Goal: Task Accomplishment & Management: Use online tool/utility

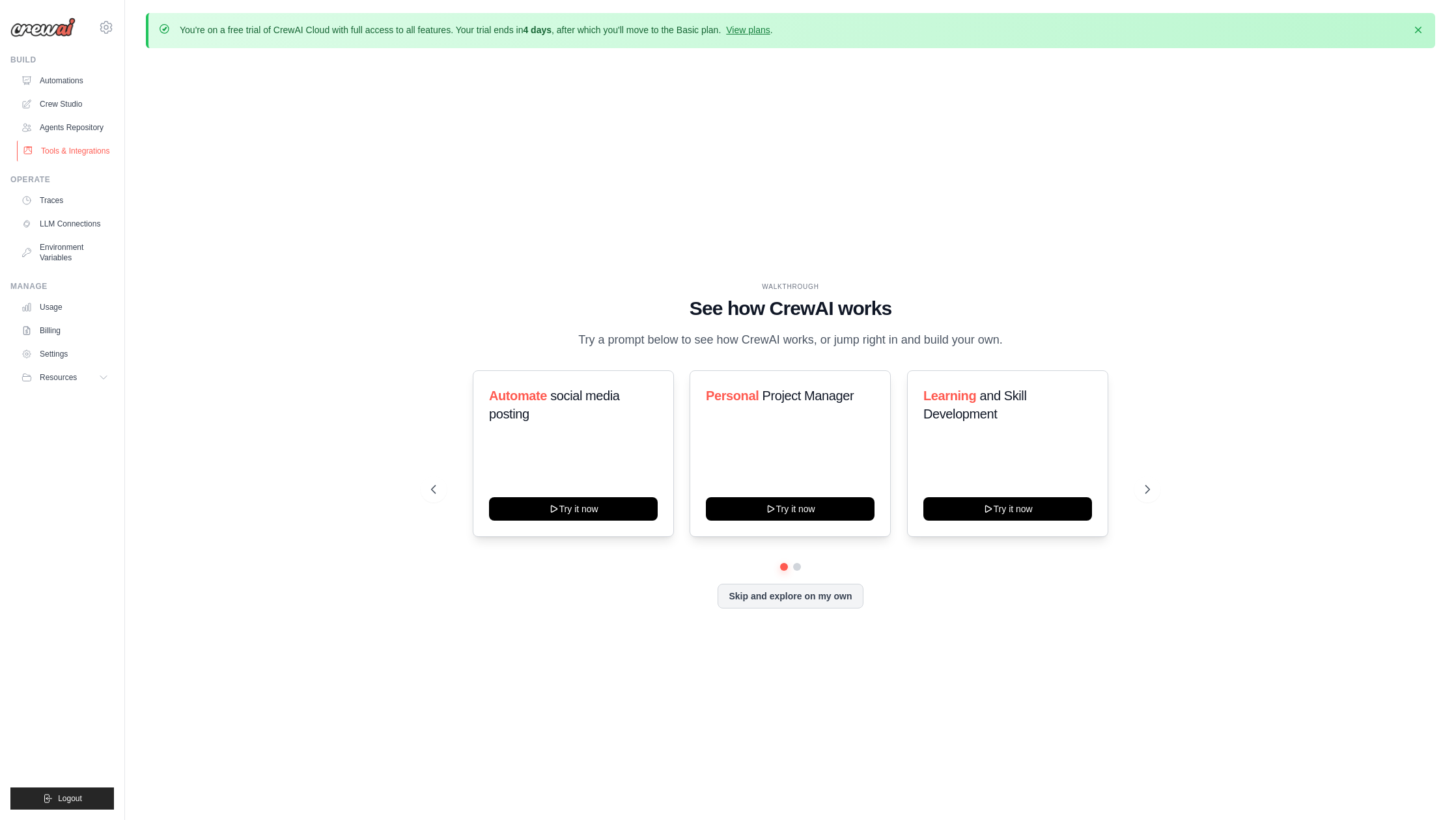
click at [61, 159] on link "Tools & Integrations" at bounding box center [66, 151] width 98 height 21
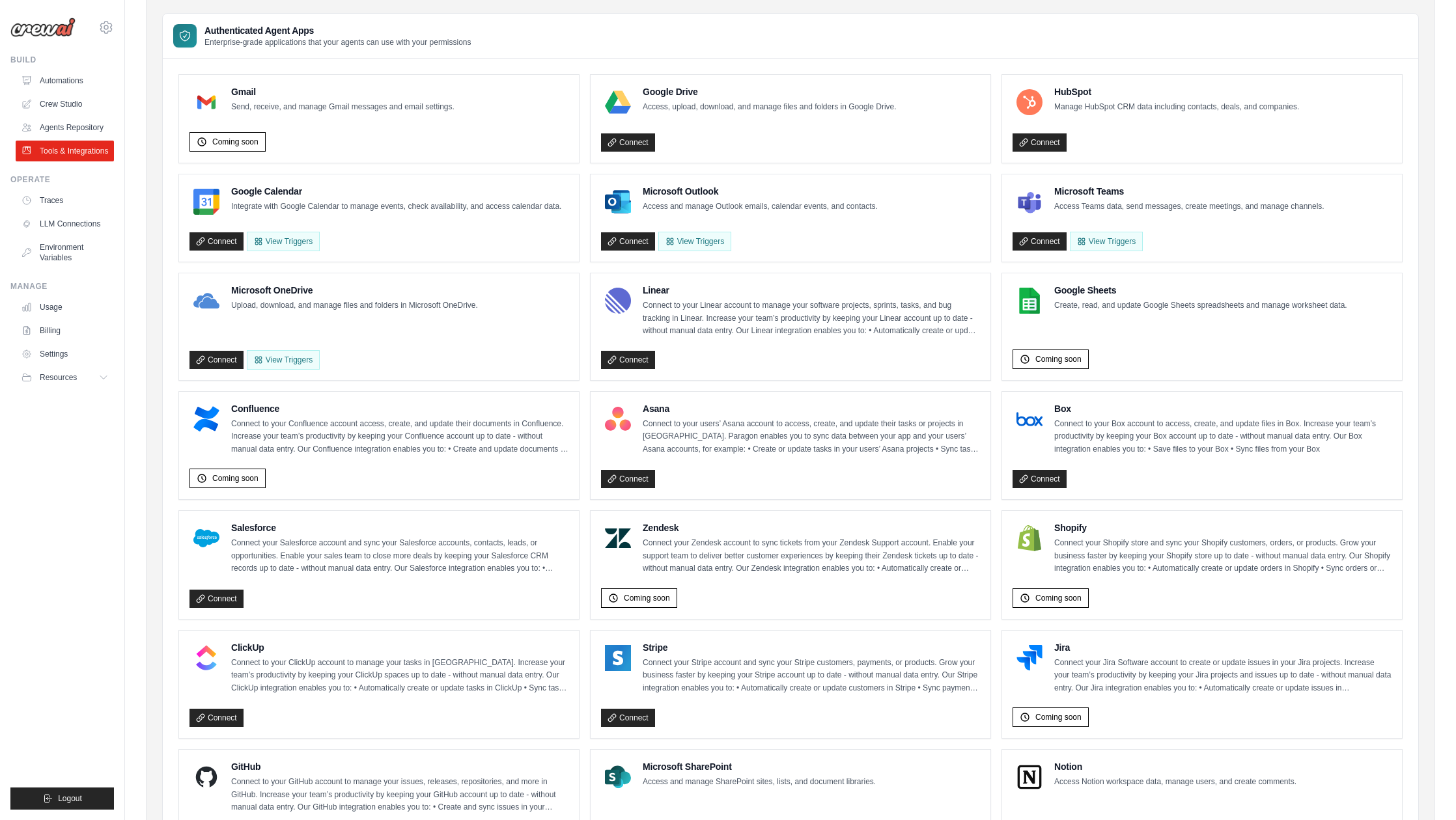
scroll to position [142, 0]
click at [1030, 100] on img at bounding box center [1029, 101] width 26 height 26
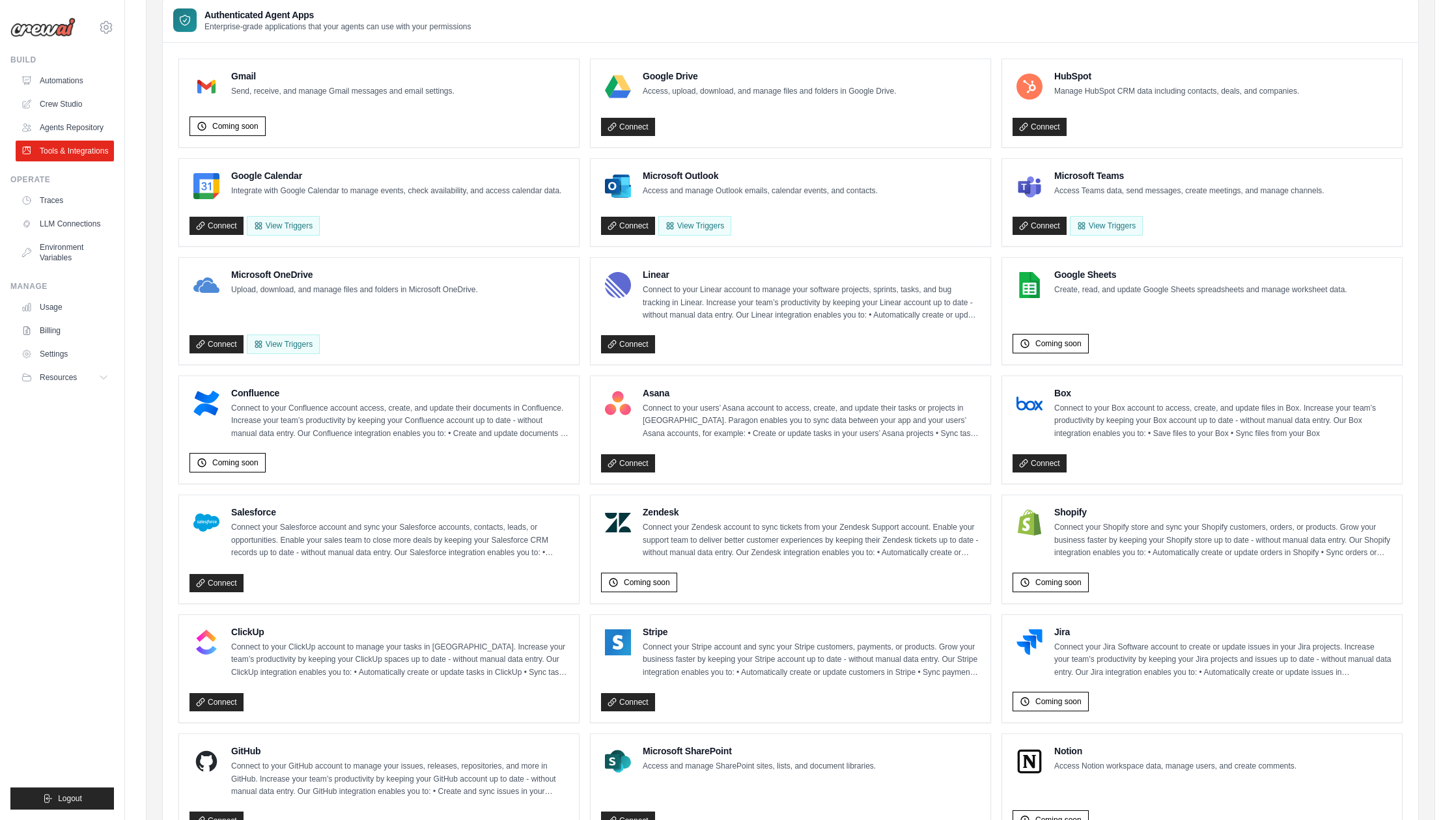
scroll to position [160, 0]
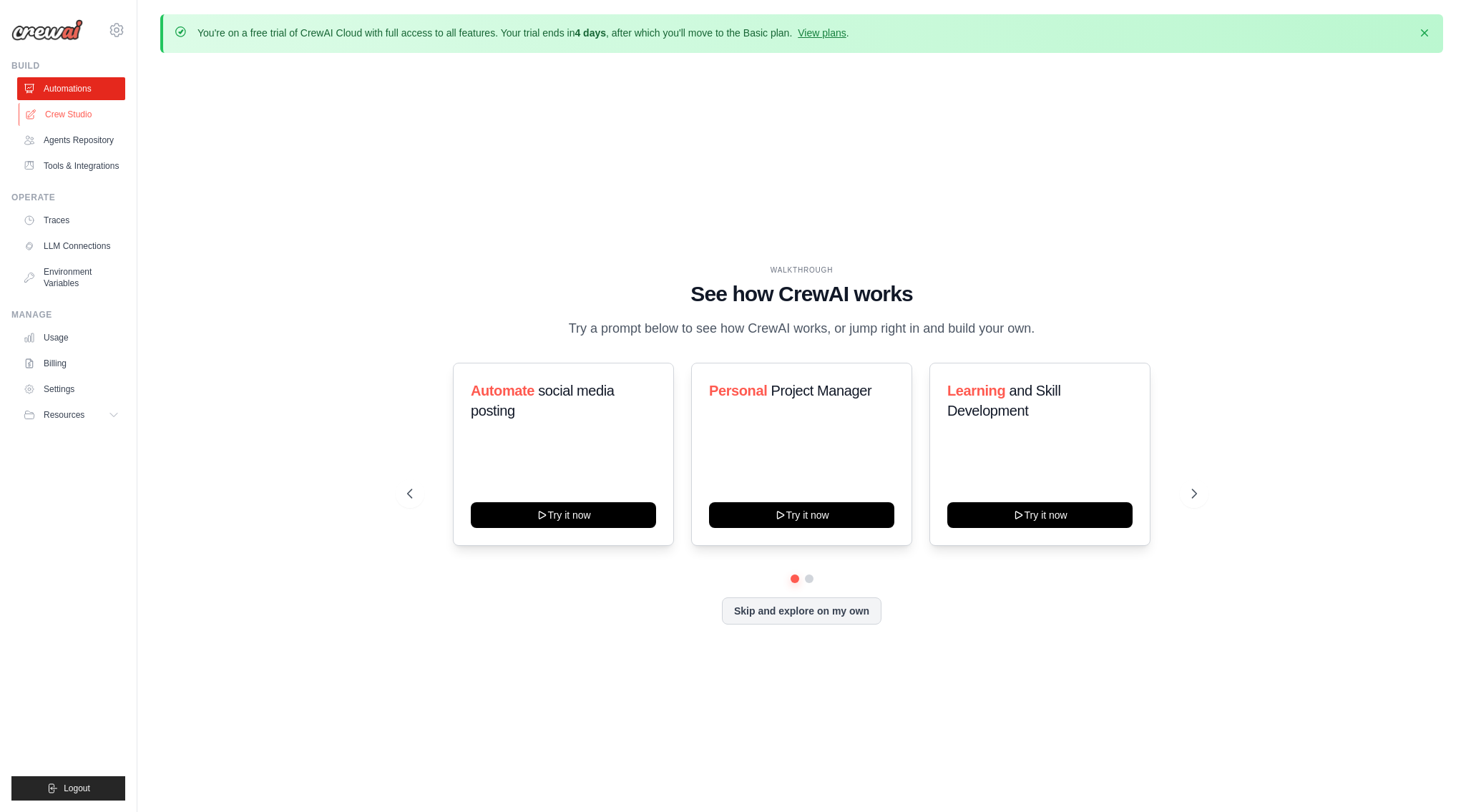
click at [57, 113] on link "Crew Studio" at bounding box center [72, 114] width 108 height 23
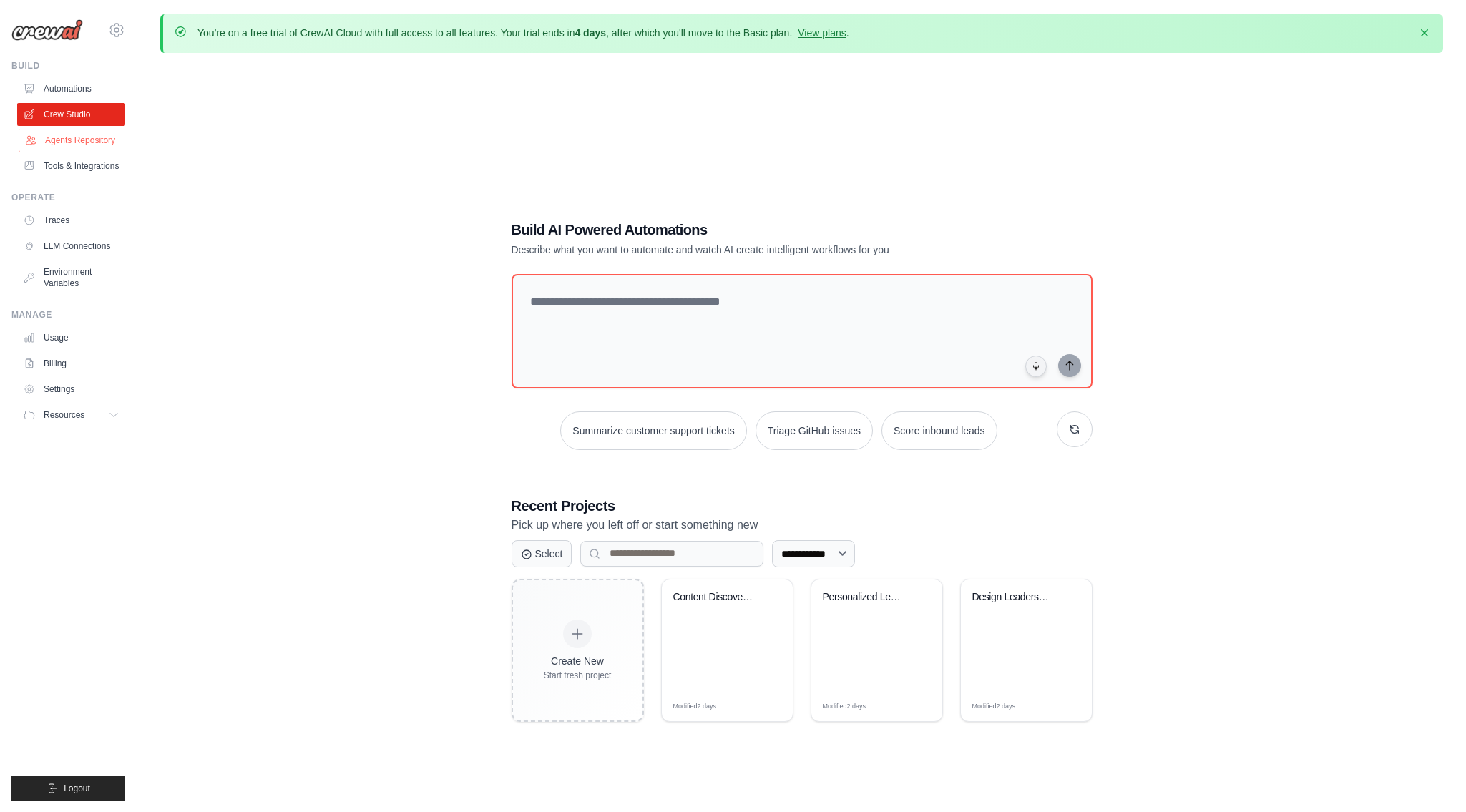
click at [84, 151] on link "Agents Repository" at bounding box center [72, 141] width 108 height 23
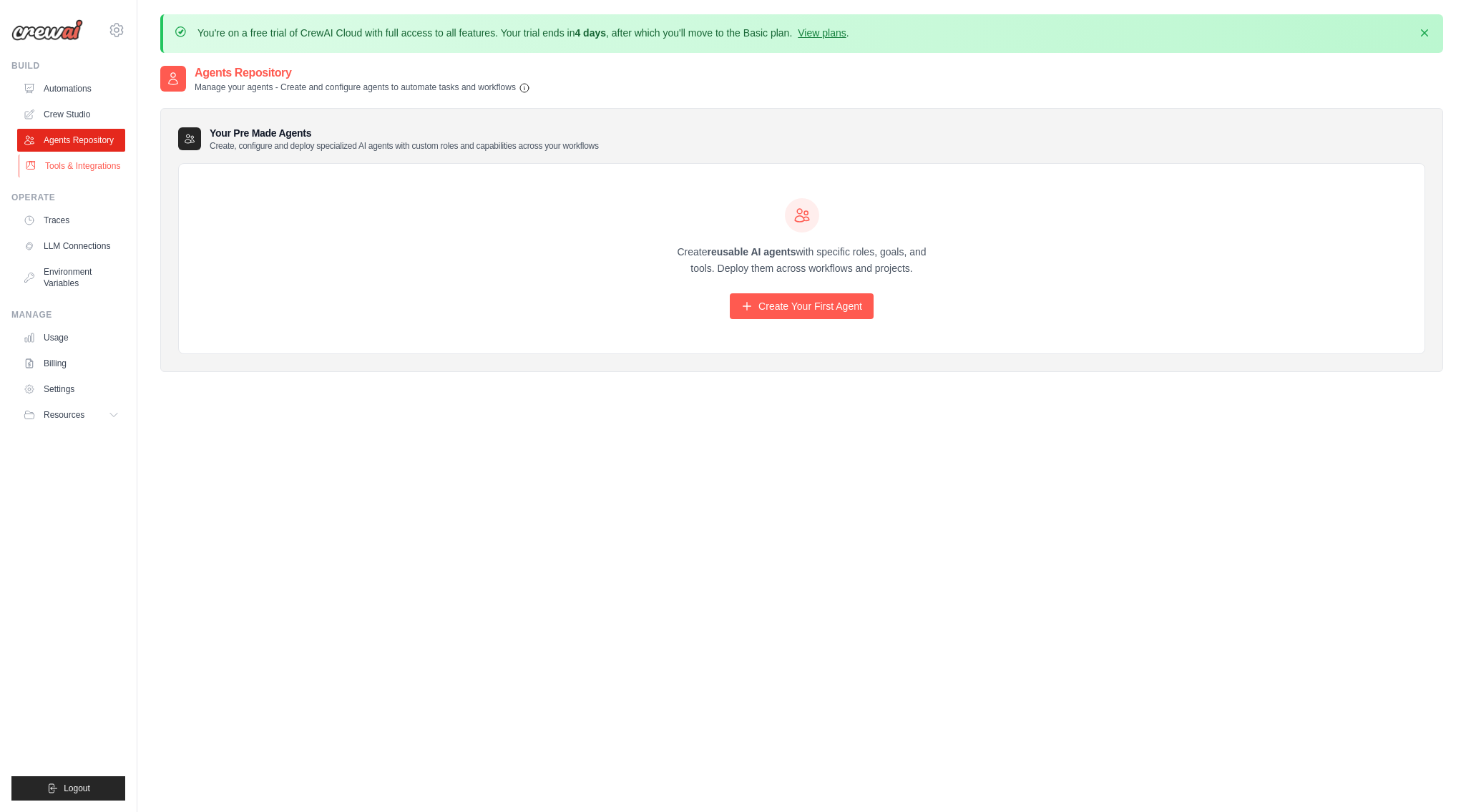
click at [76, 167] on link "Tools & Integrations" at bounding box center [72, 166] width 108 height 23
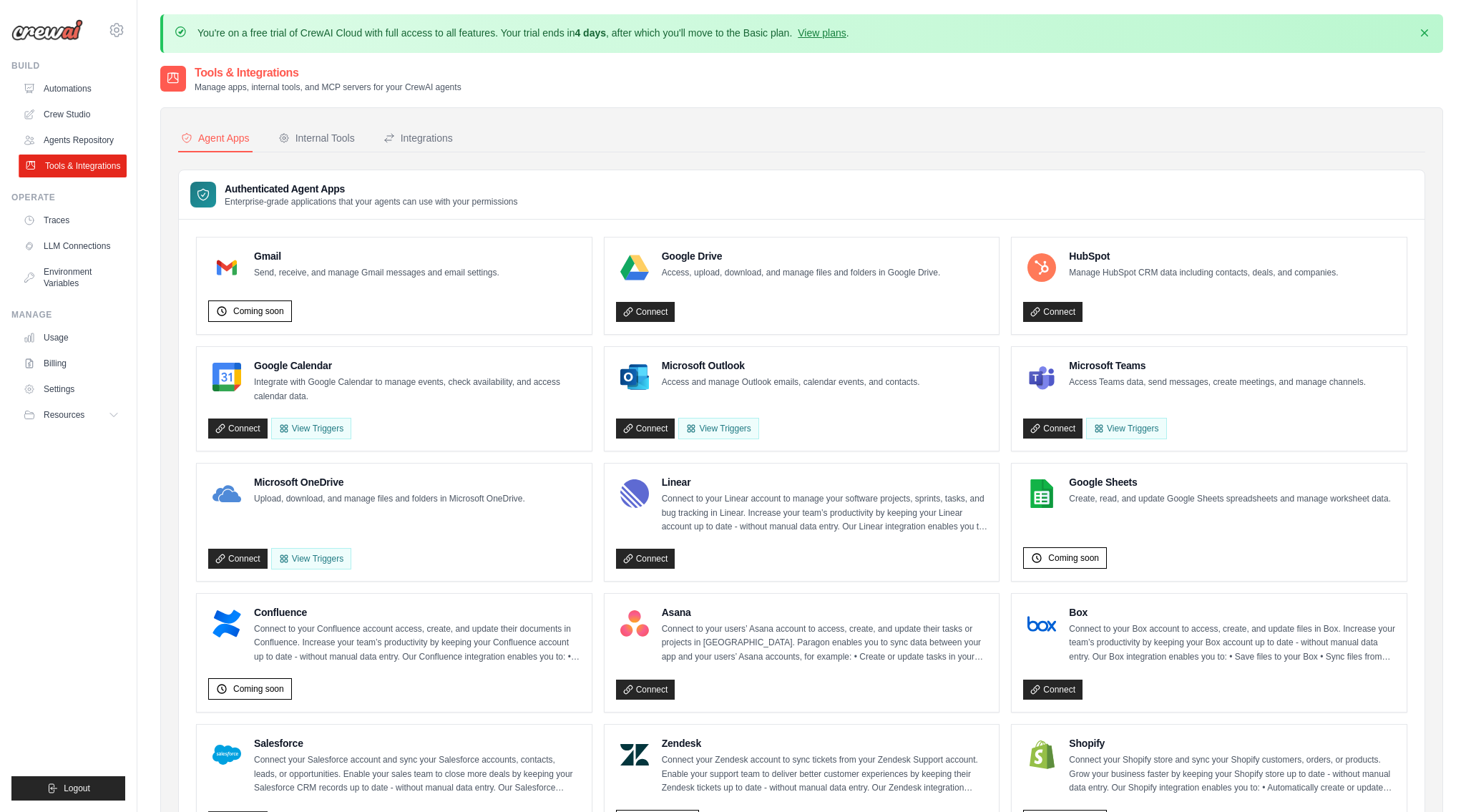
click at [77, 177] on link "Tools & Integrations" at bounding box center [72, 166] width 108 height 23
click at [54, 257] on link "LLM Connections" at bounding box center [72, 246] width 108 height 23
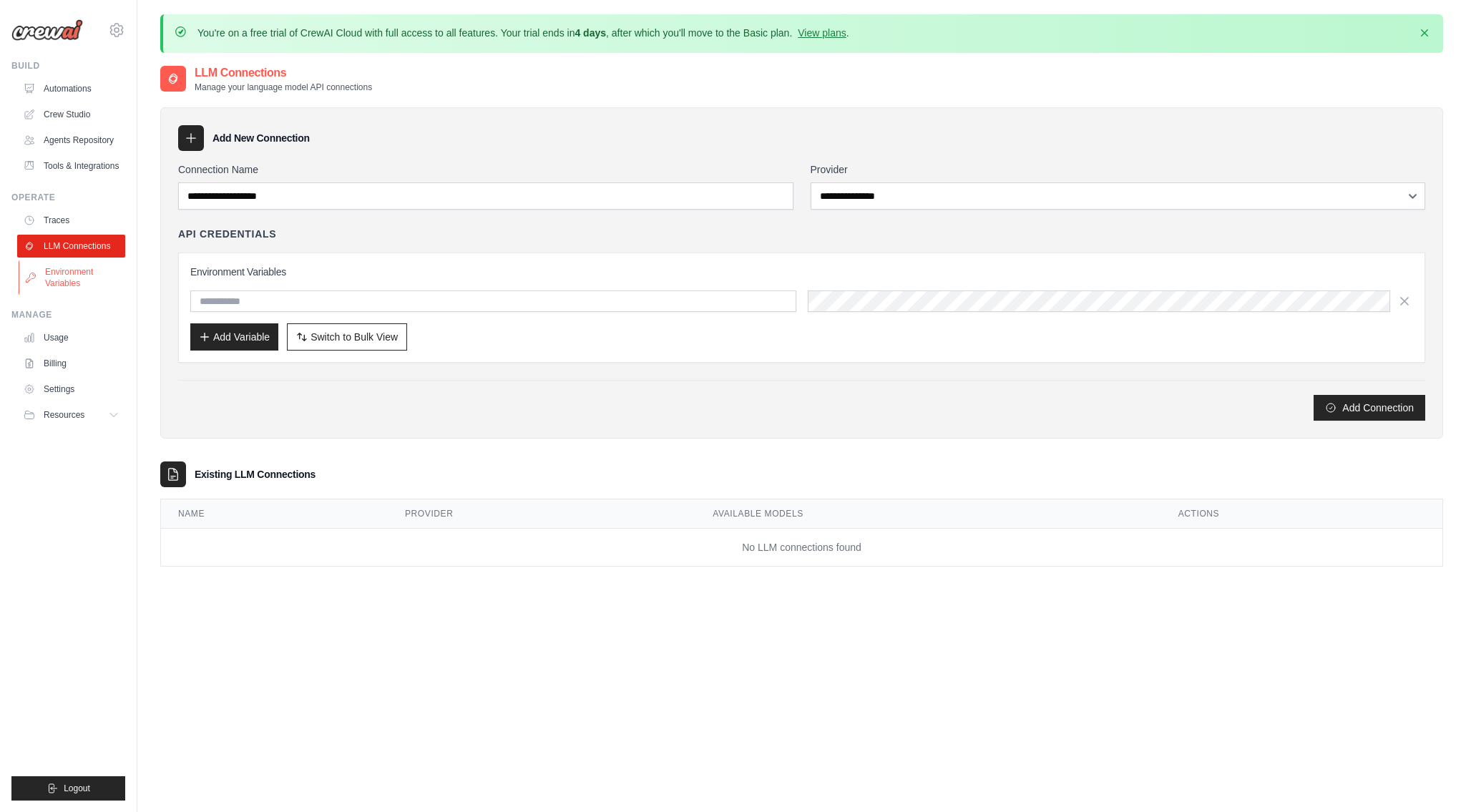
click at [63, 289] on link "Environment Variables" at bounding box center [72, 277] width 108 height 34
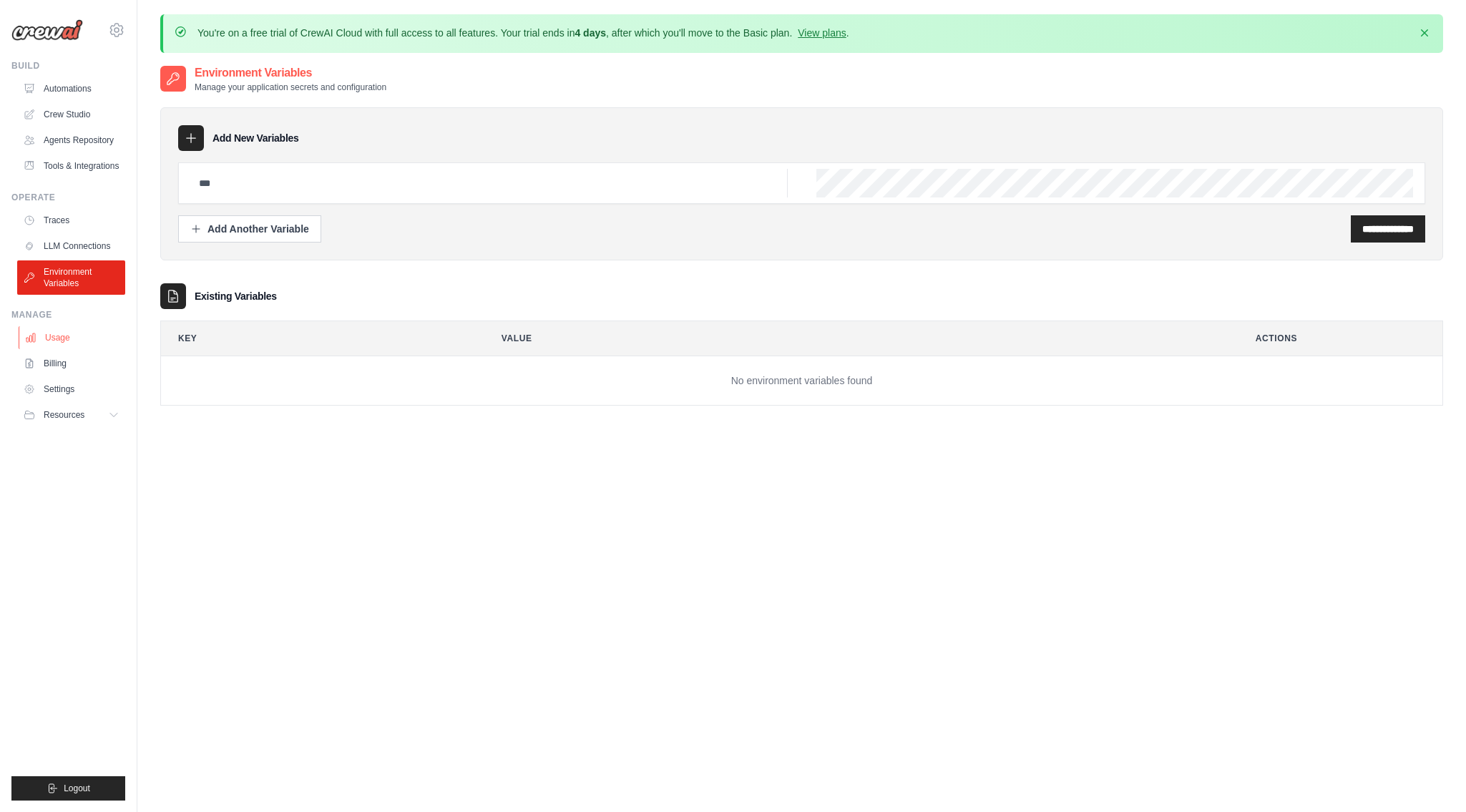
click at [72, 339] on link "Usage" at bounding box center [72, 338] width 108 height 23
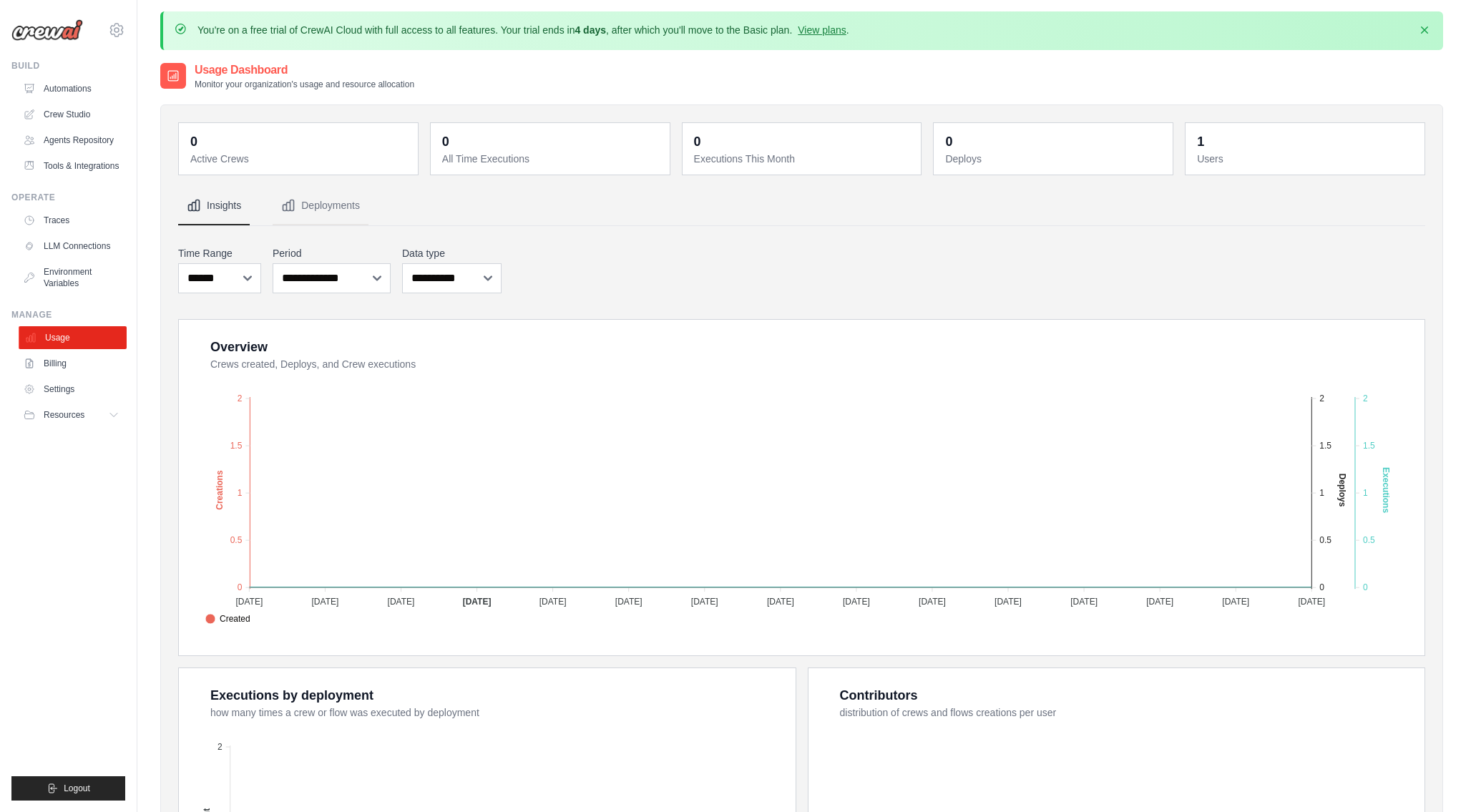
scroll to position [7, 0]
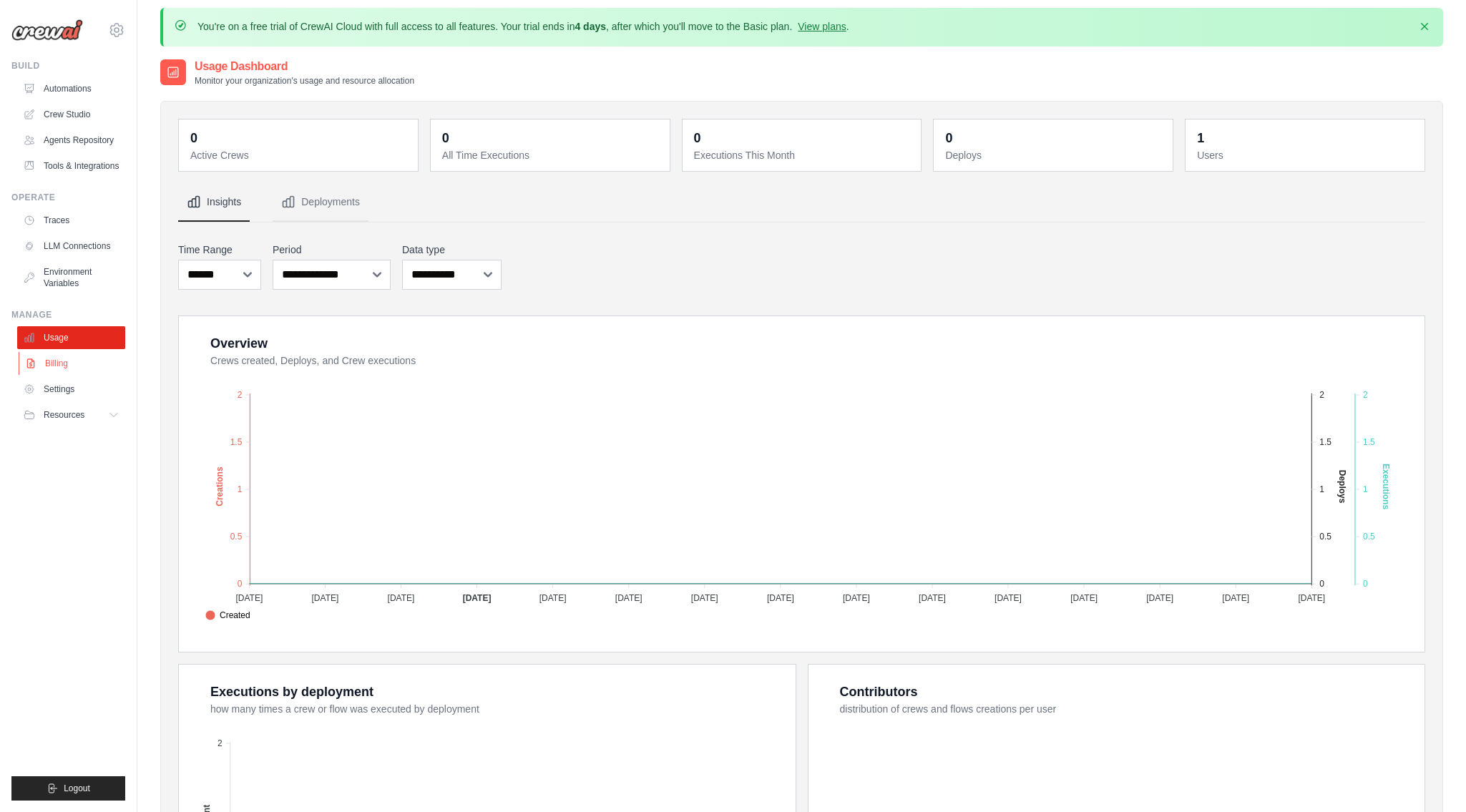
click at [68, 374] on link "Billing" at bounding box center [72, 364] width 108 height 23
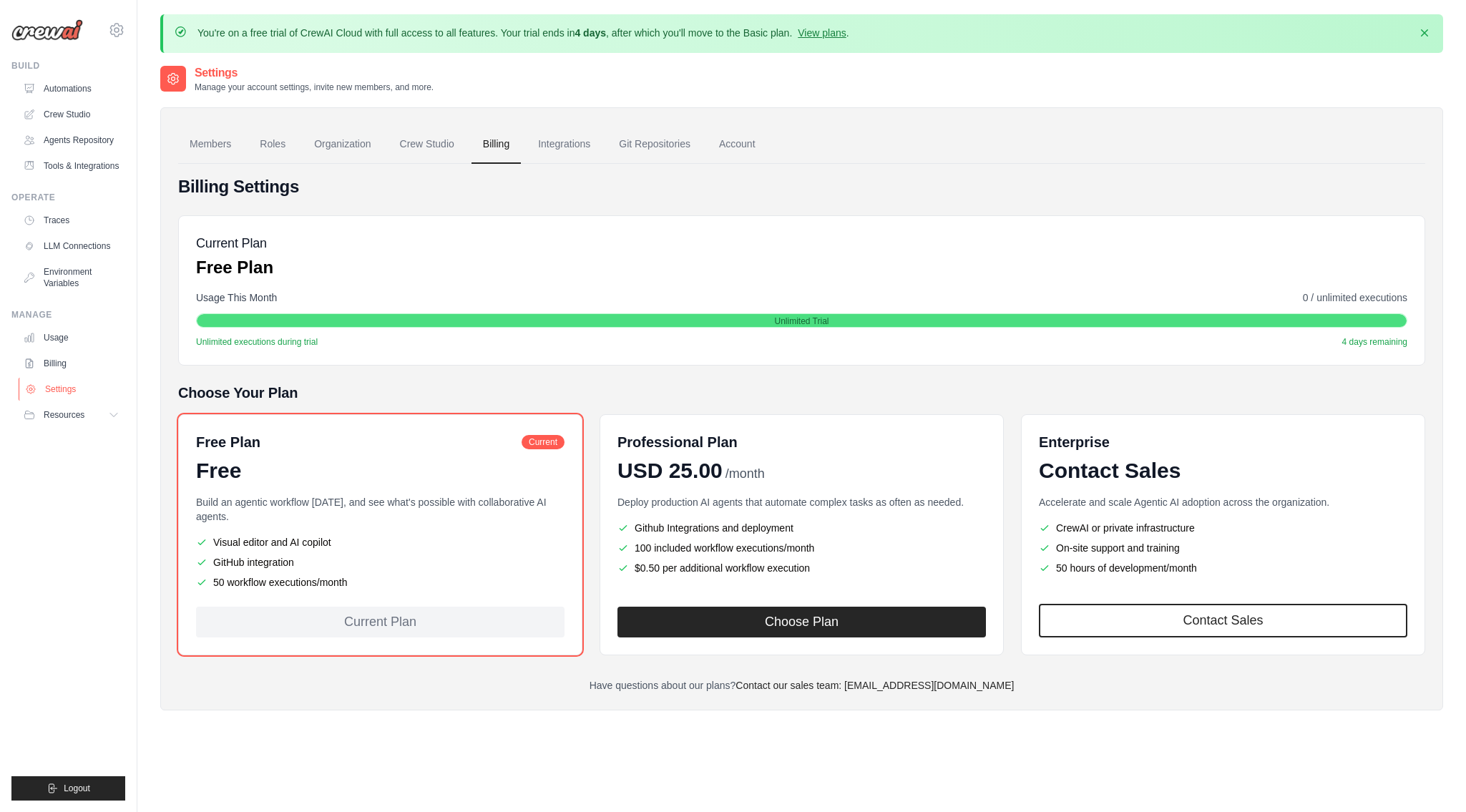
click at [68, 396] on link "Settings" at bounding box center [72, 389] width 108 height 23
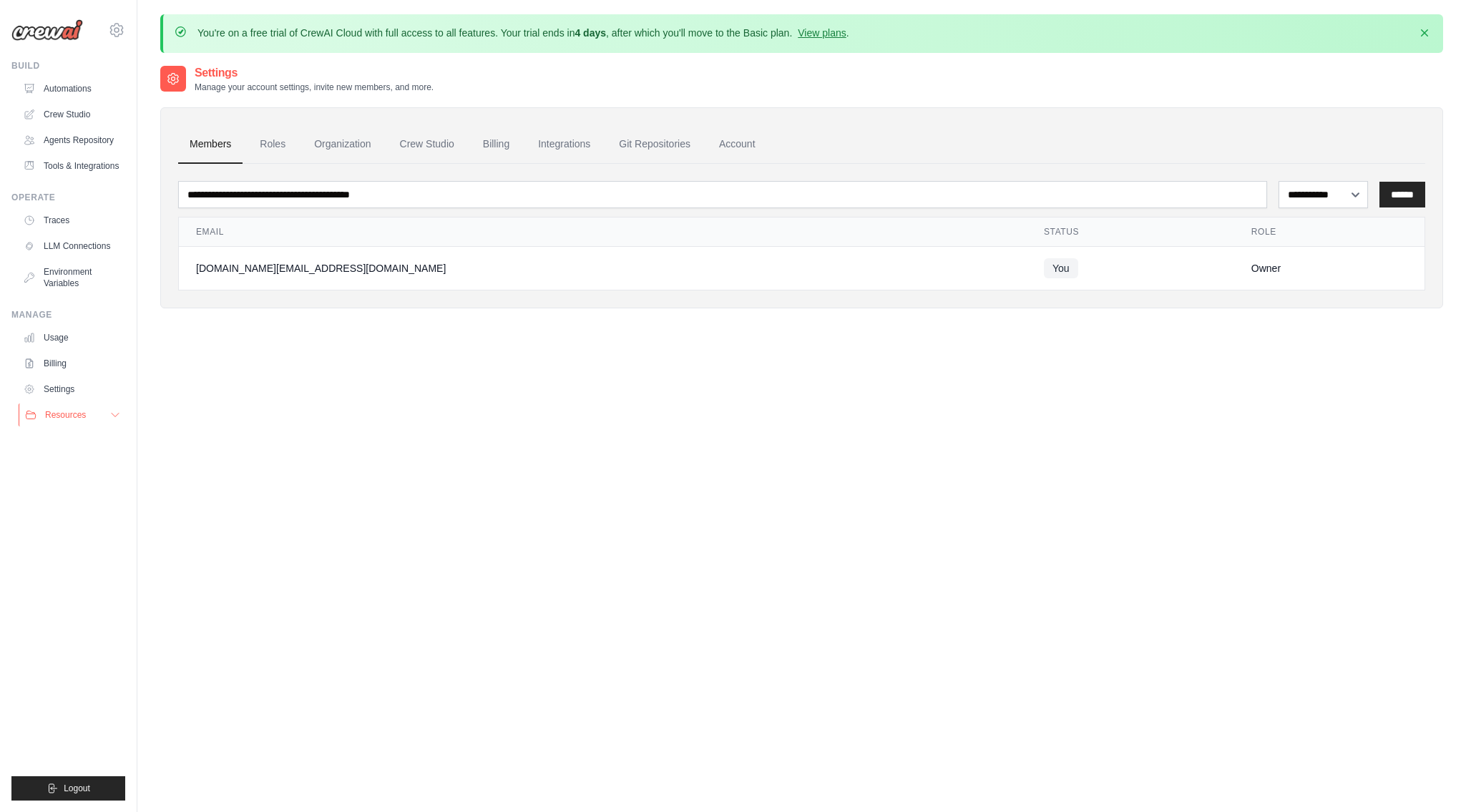
click at [66, 421] on span "Resources" at bounding box center [65, 415] width 41 height 12
click at [70, 92] on link "Automations" at bounding box center [72, 89] width 108 height 23
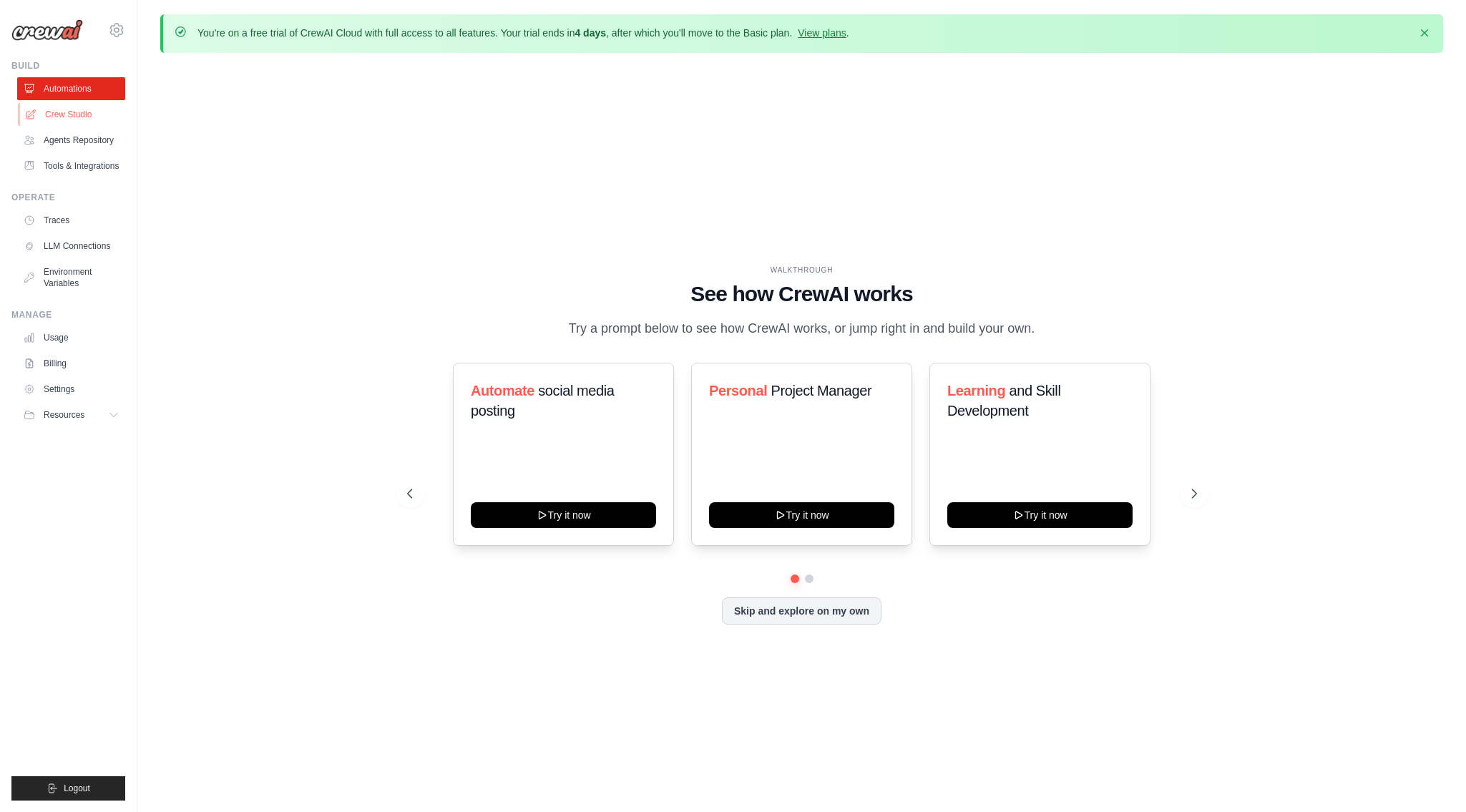
click at [65, 122] on link "Crew Studio" at bounding box center [72, 114] width 108 height 23
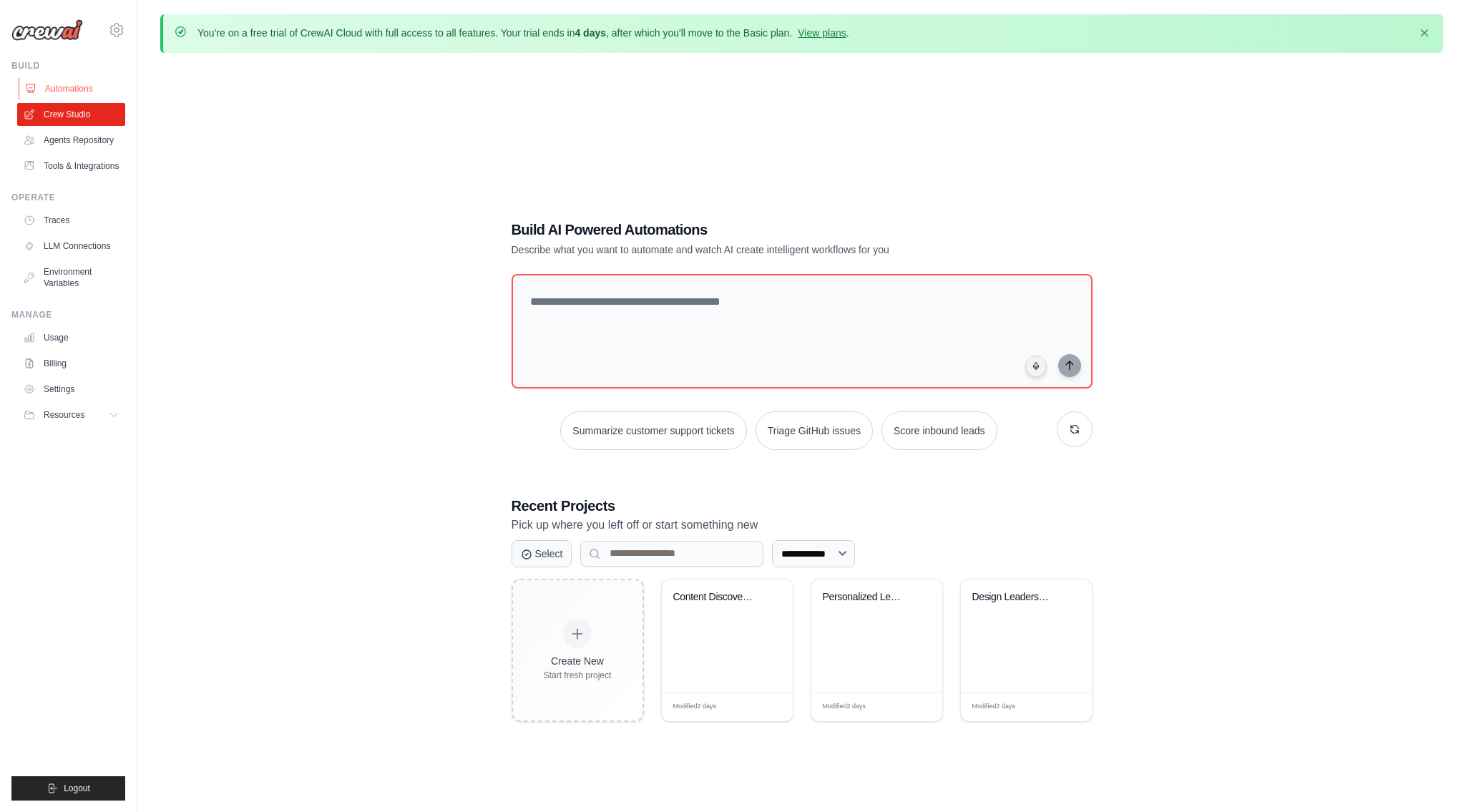
click at [89, 89] on link "Automations" at bounding box center [72, 89] width 108 height 23
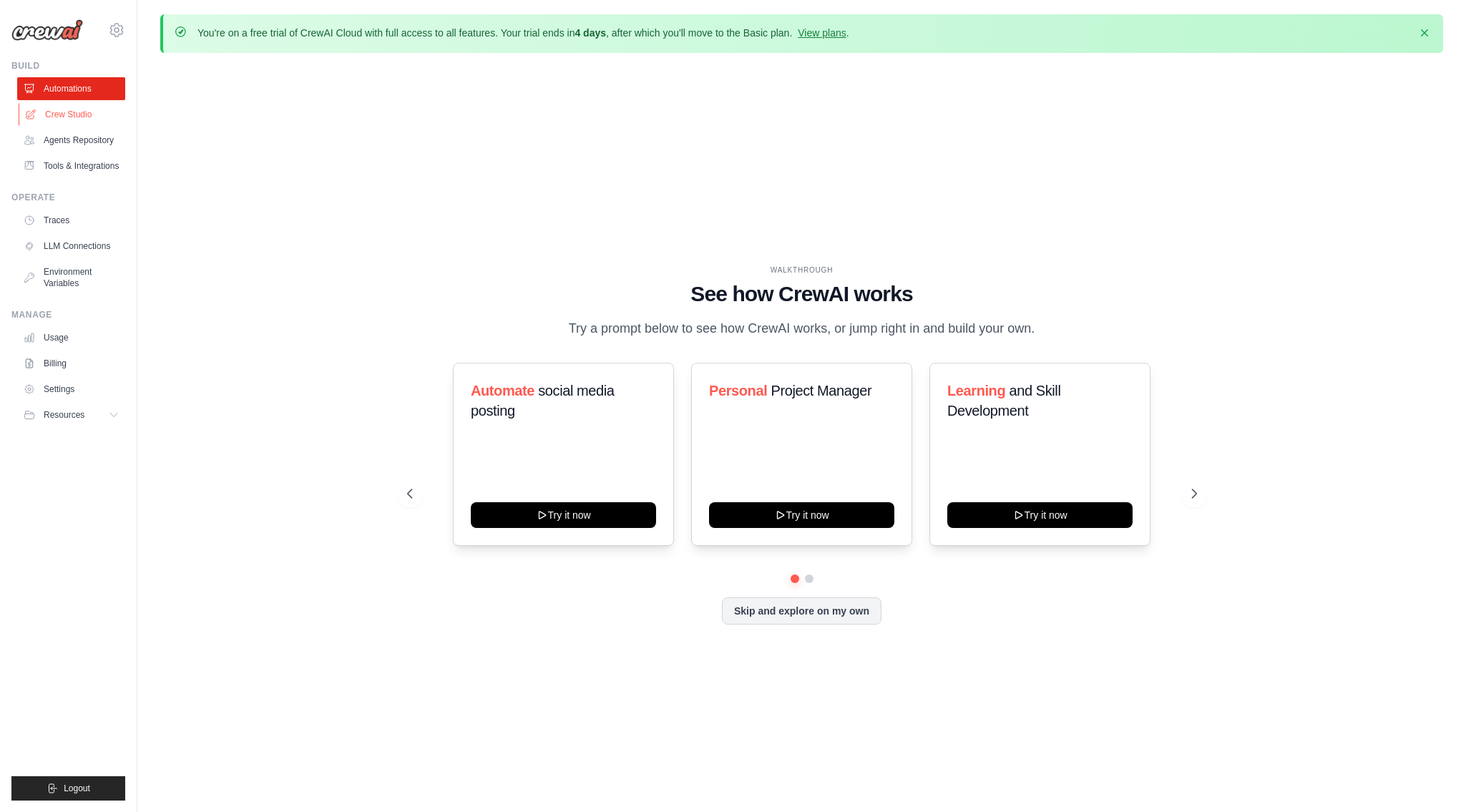
click at [89, 115] on link "Crew Studio" at bounding box center [72, 114] width 108 height 23
click at [78, 145] on link "Agents Repository" at bounding box center [72, 141] width 108 height 23
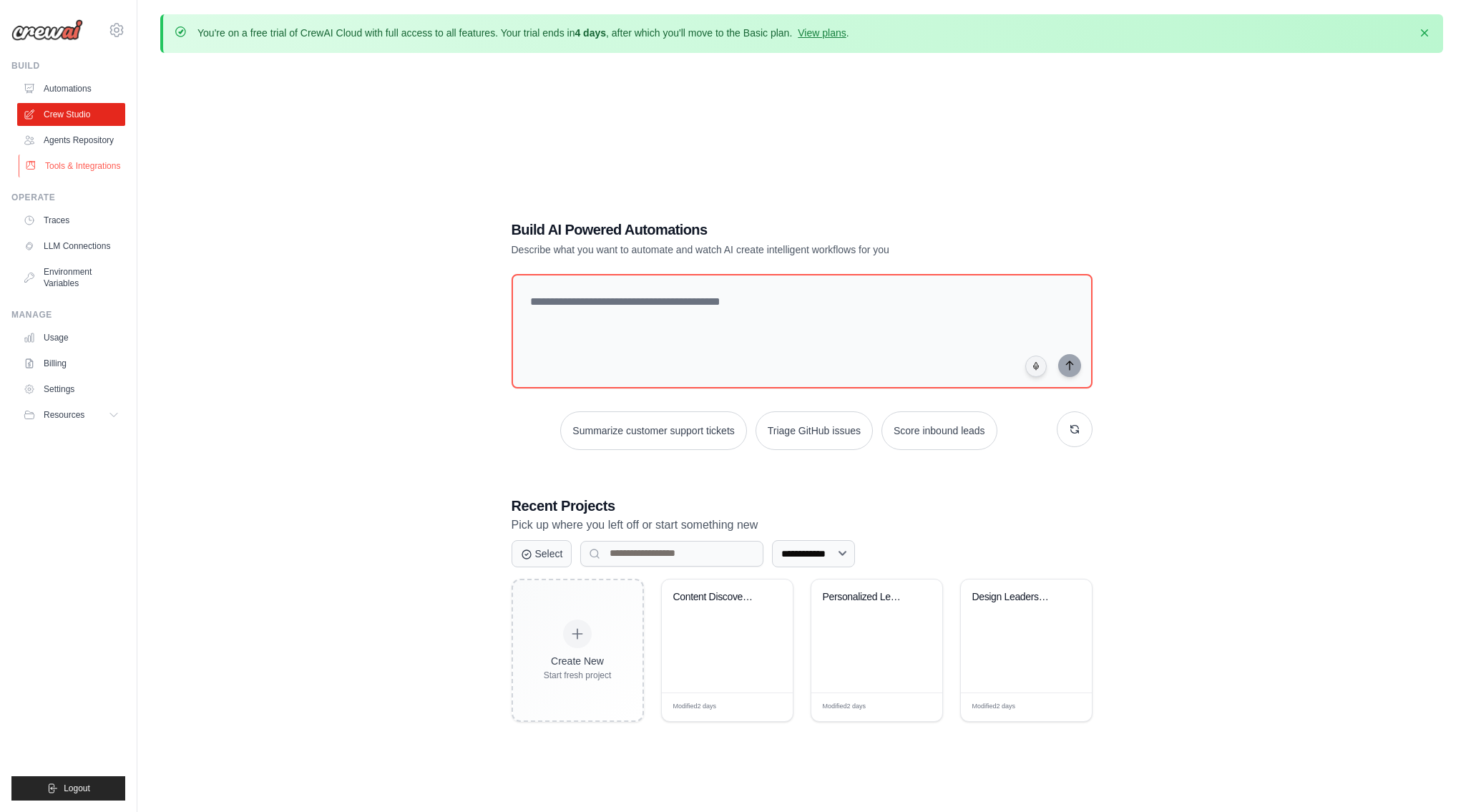
click at [77, 164] on link "Tools & Integrations" at bounding box center [72, 166] width 108 height 23
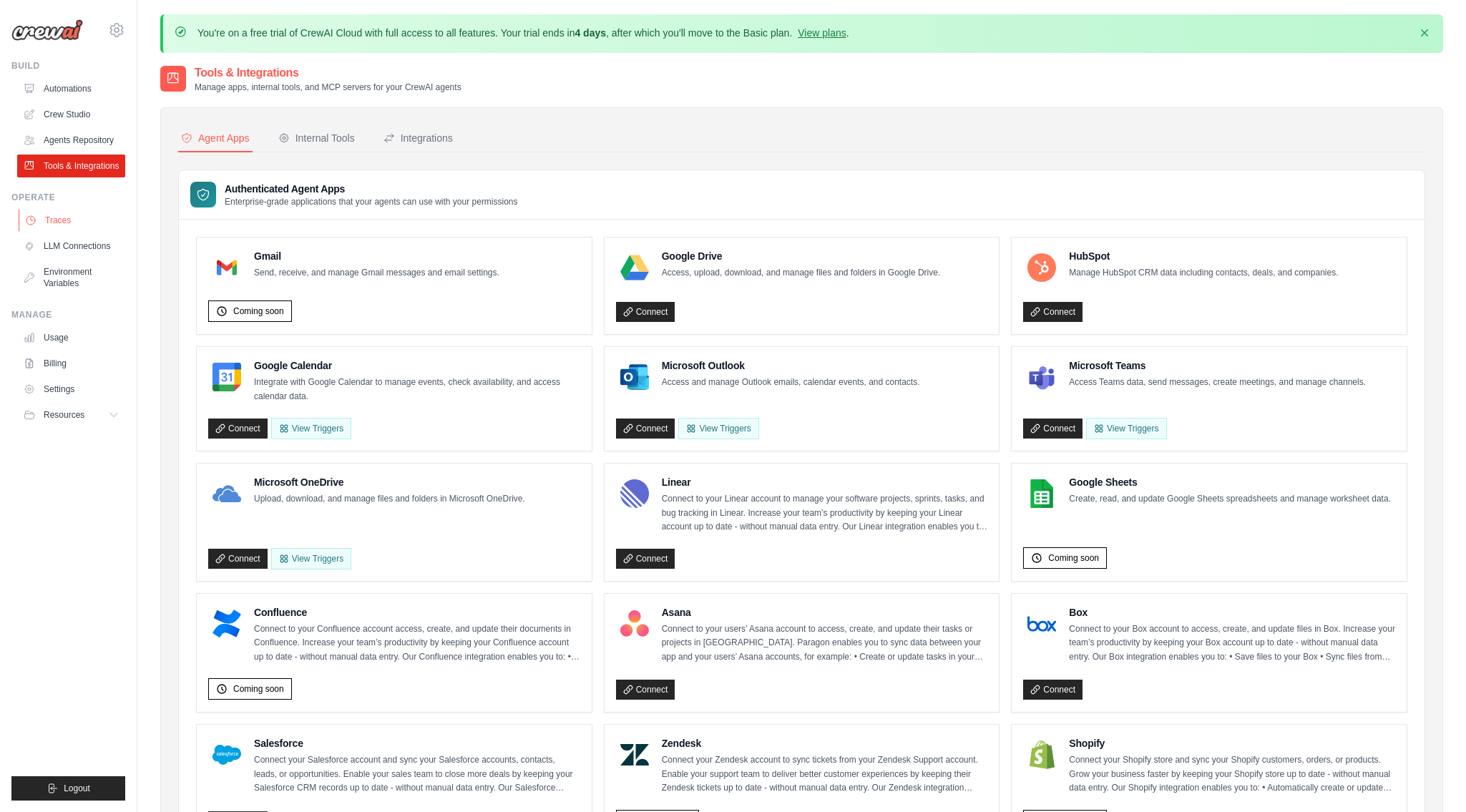
click at [78, 232] on link "Traces" at bounding box center [72, 220] width 108 height 23
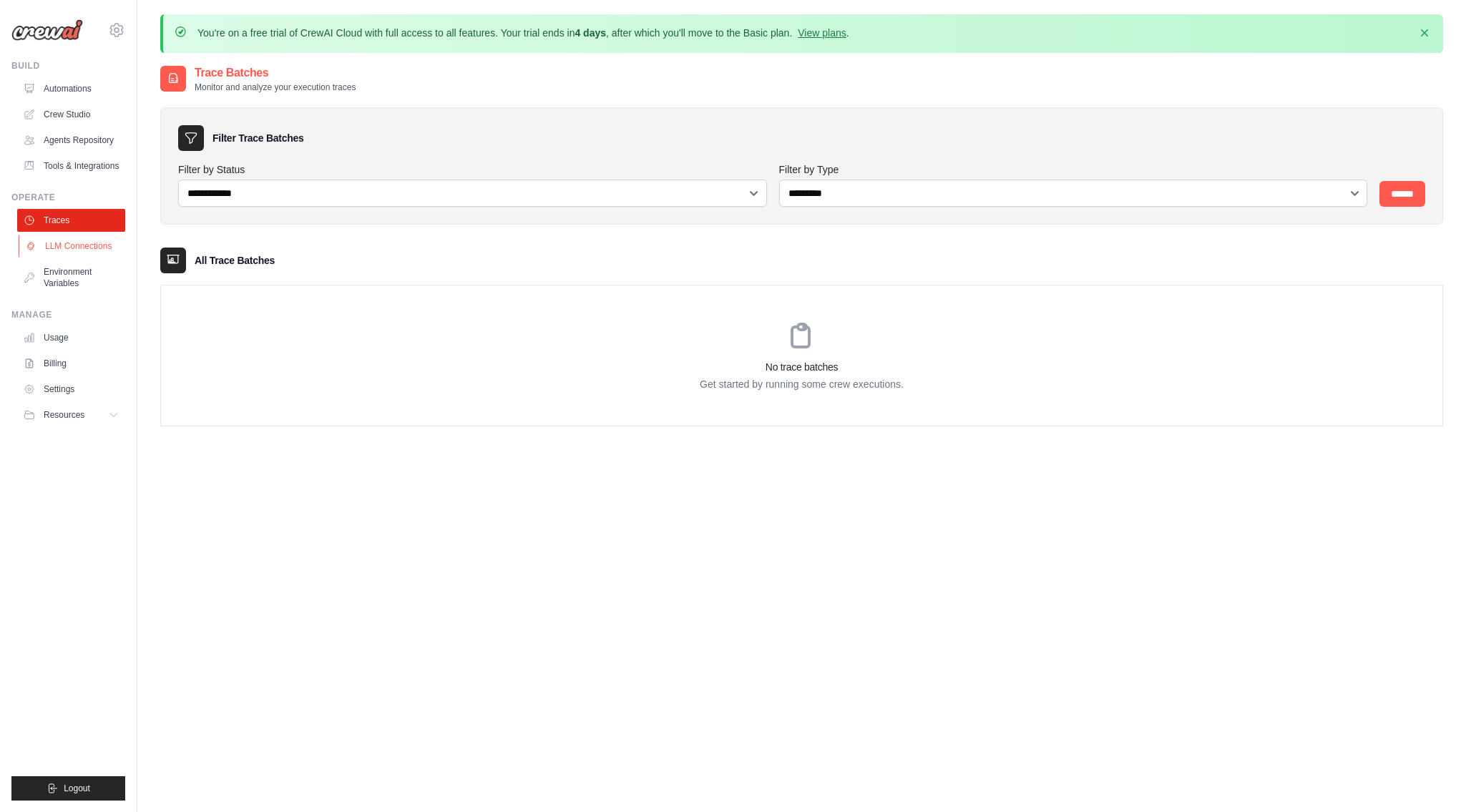
click at [73, 255] on link "LLM Connections" at bounding box center [72, 246] width 108 height 23
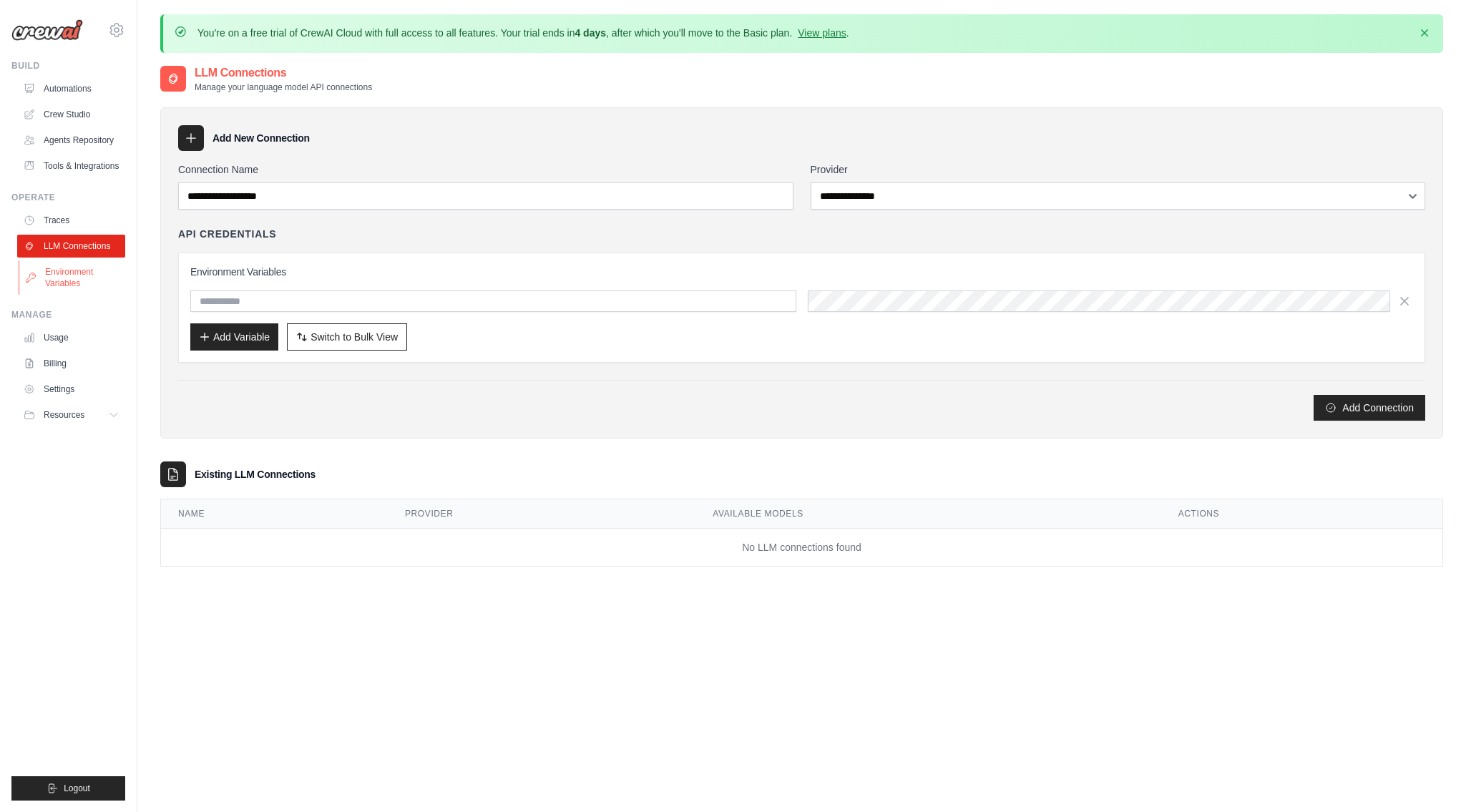
click at [79, 284] on link "Environment Variables" at bounding box center [72, 277] width 108 height 34
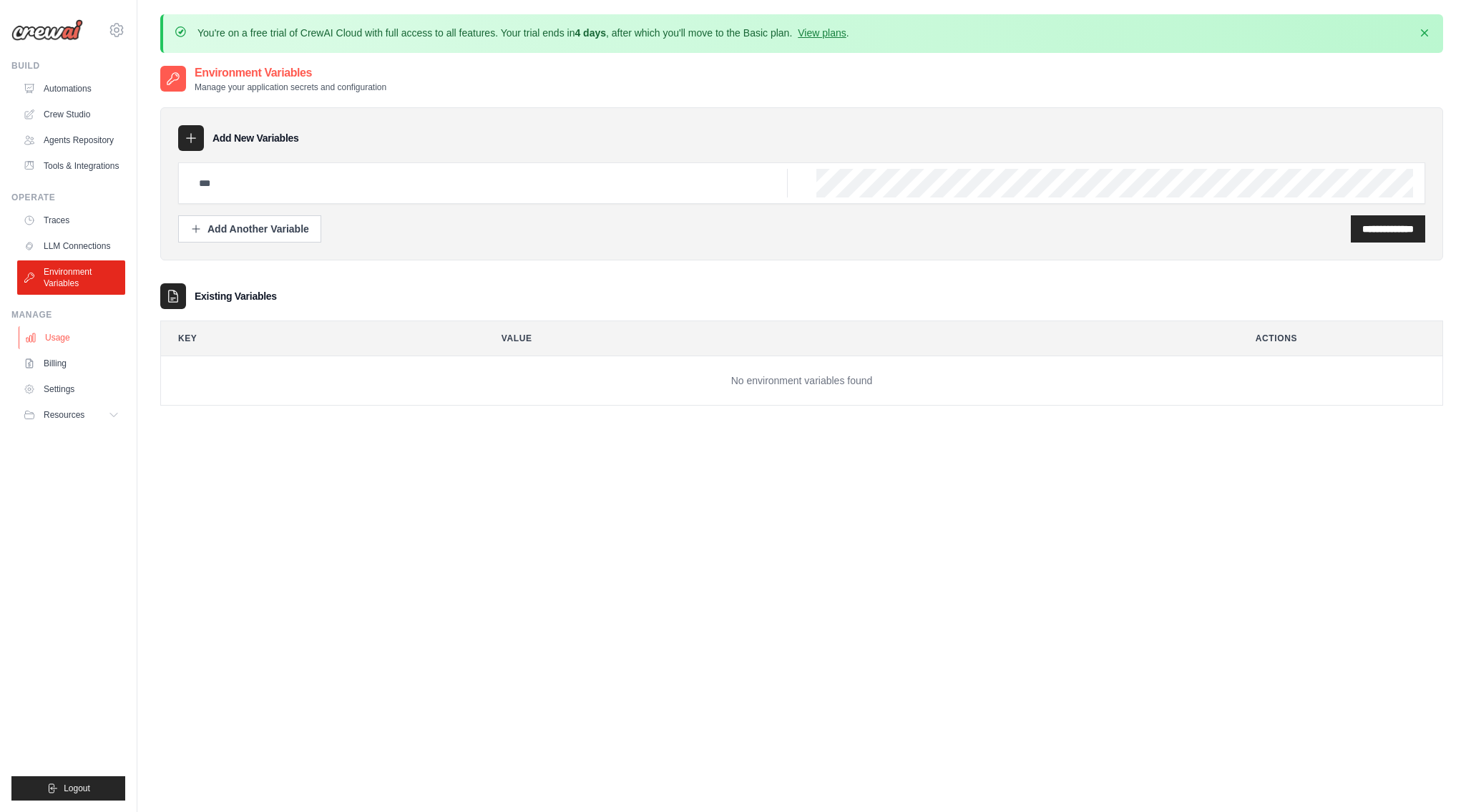
click at [57, 349] on link "Usage" at bounding box center [72, 338] width 108 height 23
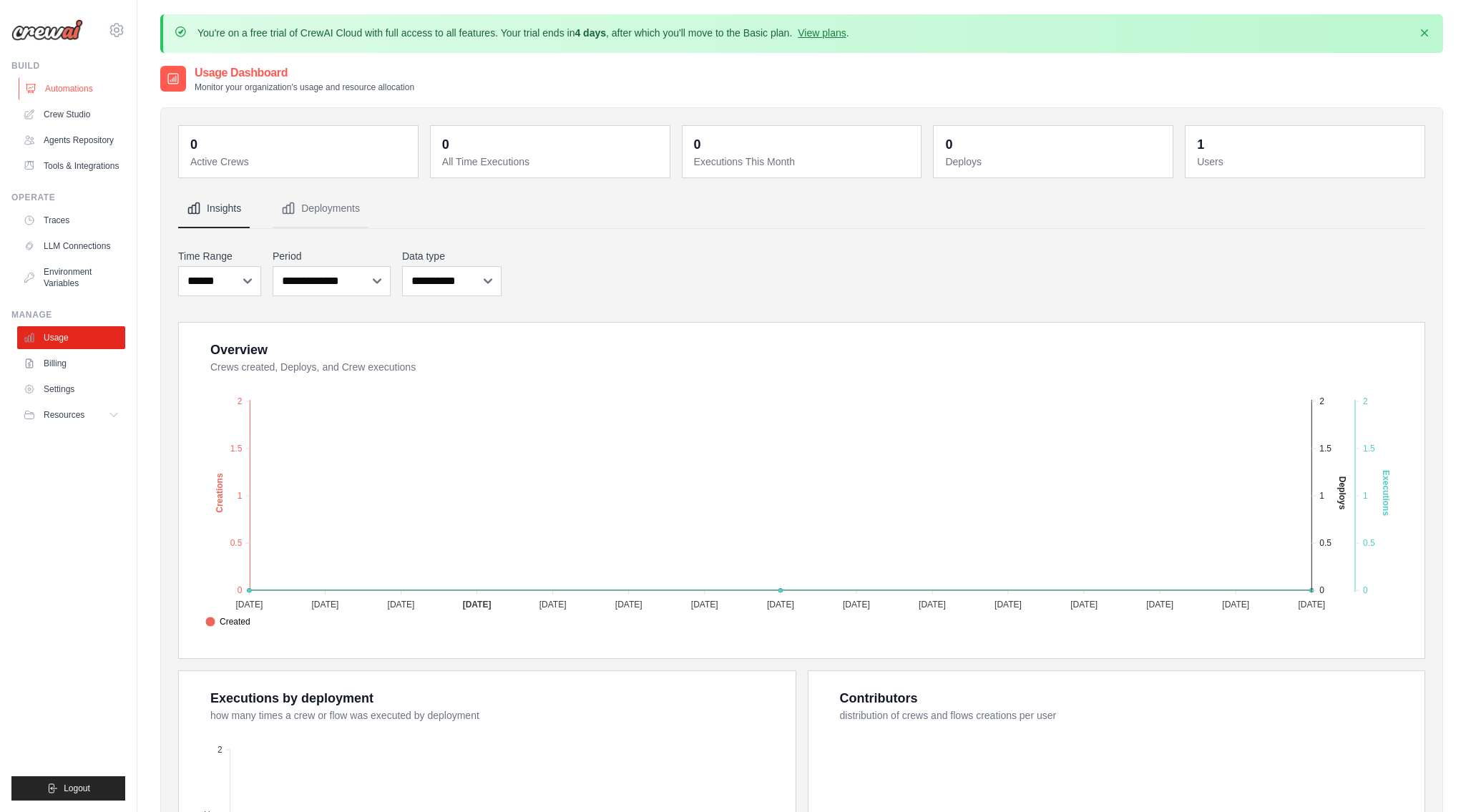
click at [90, 93] on link "Automations" at bounding box center [72, 89] width 108 height 23
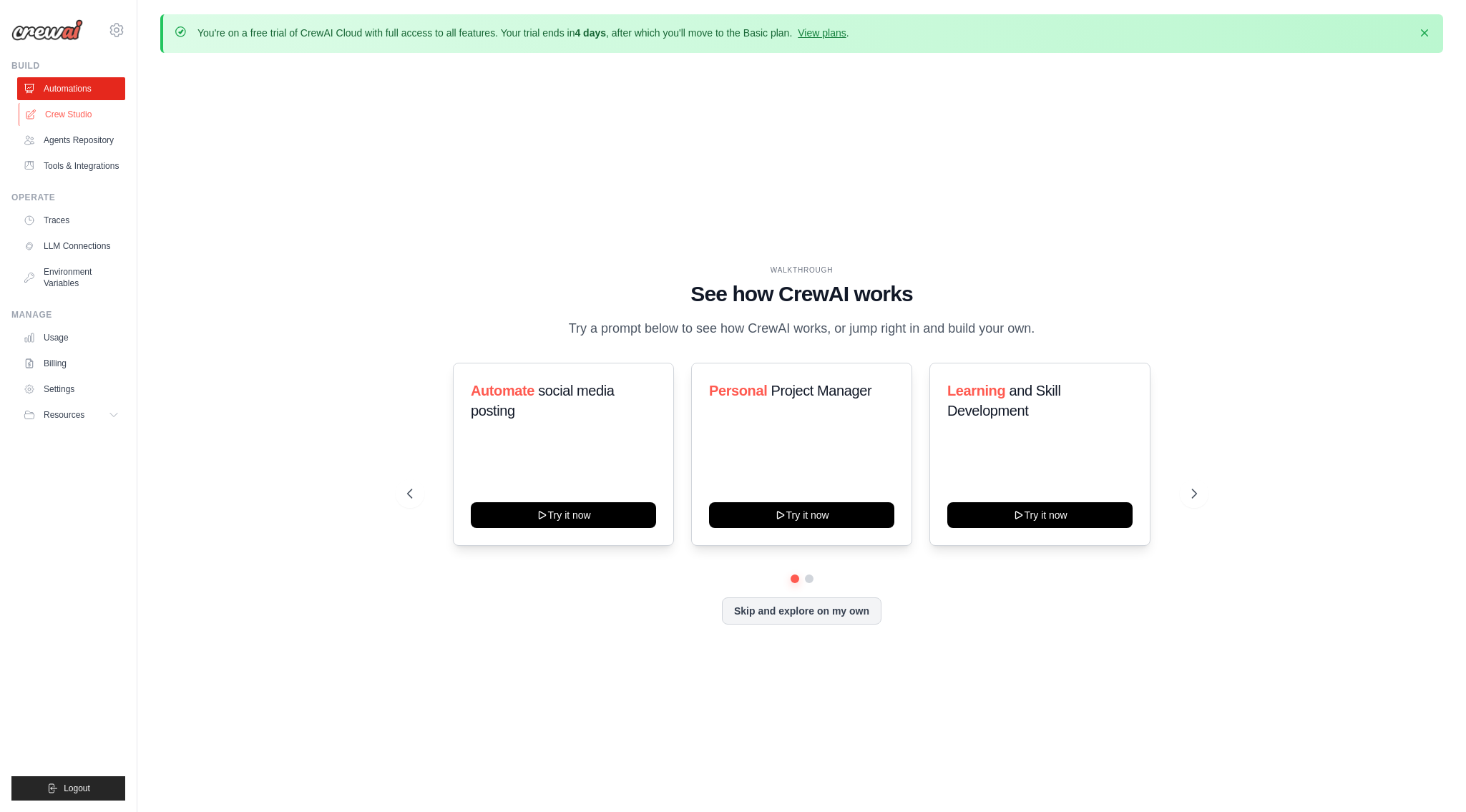
click at [84, 123] on link "Crew Studio" at bounding box center [72, 114] width 108 height 23
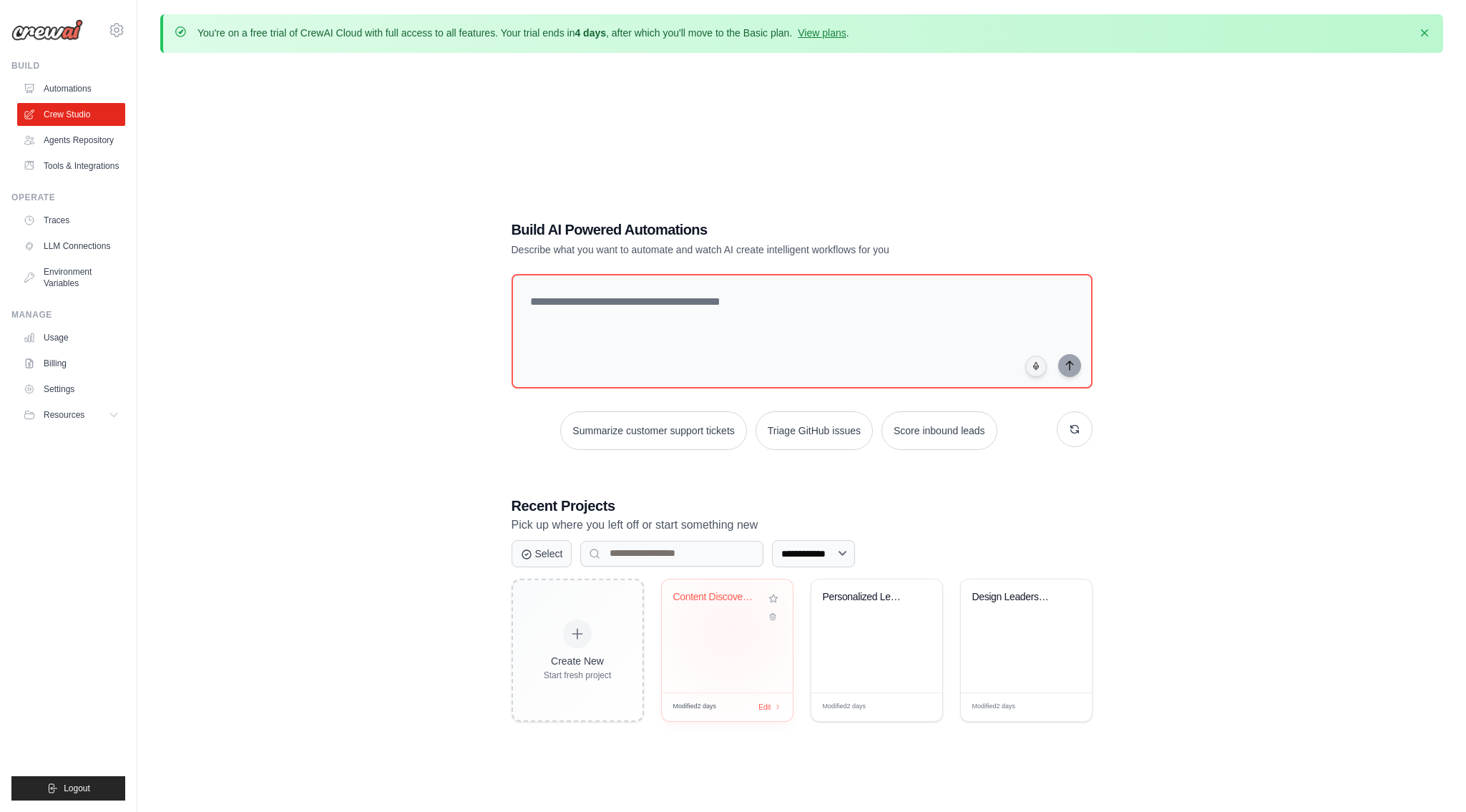
click at [729, 628] on div "Content Discovery & Curation Hub" at bounding box center [727, 636] width 131 height 113
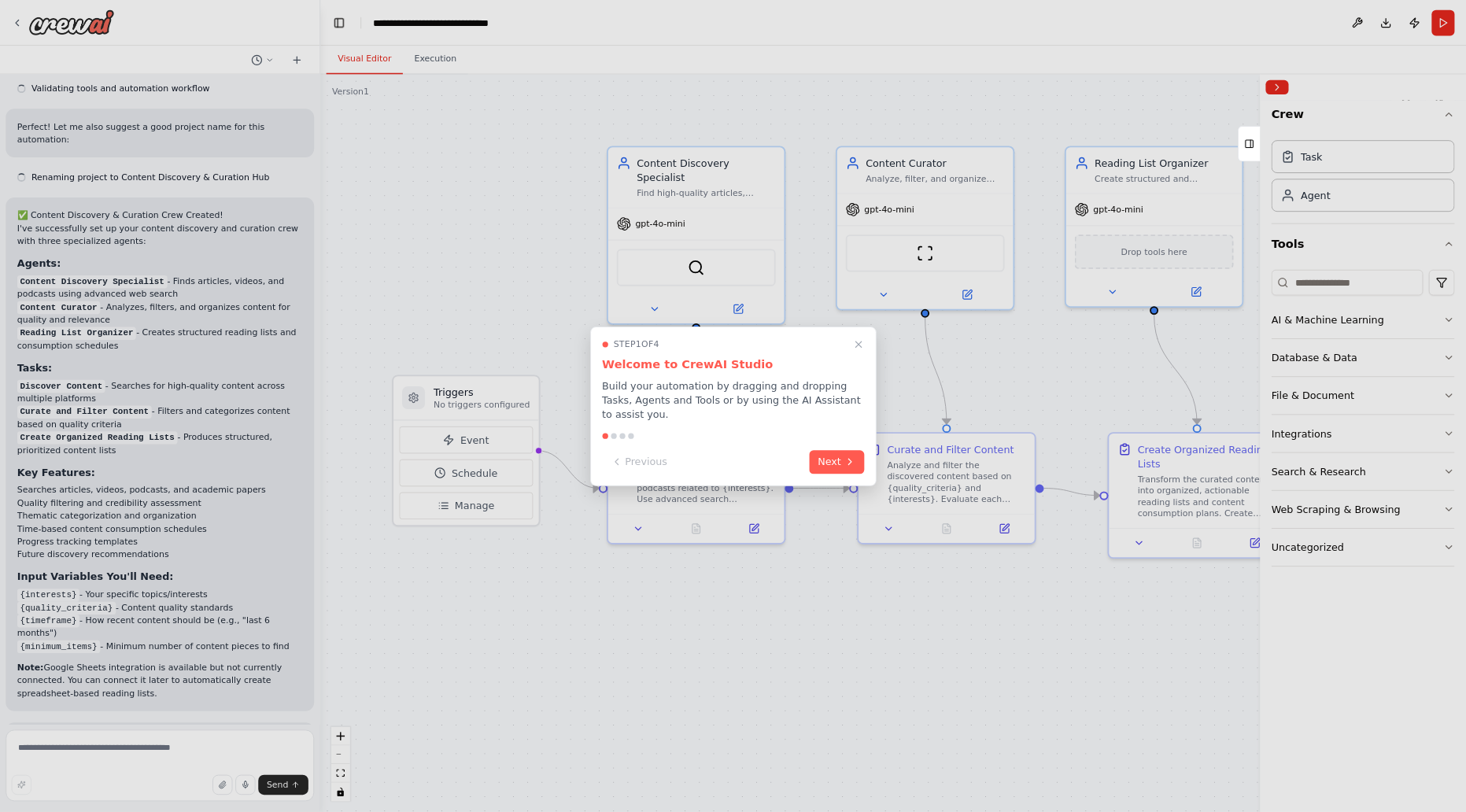
scroll to position [1131, 0]
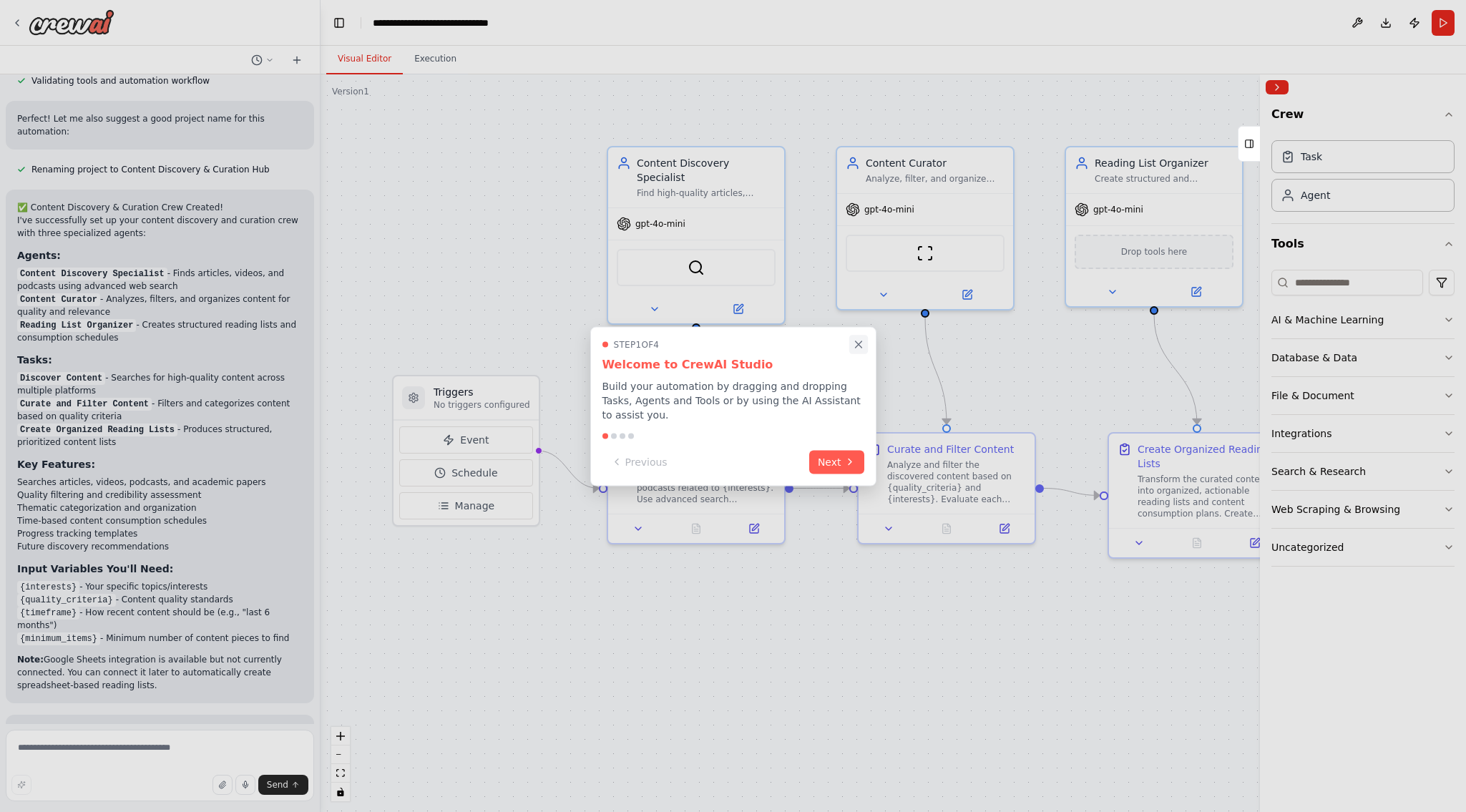
click at [854, 338] on icon "Close walkthrough" at bounding box center [859, 344] width 13 height 13
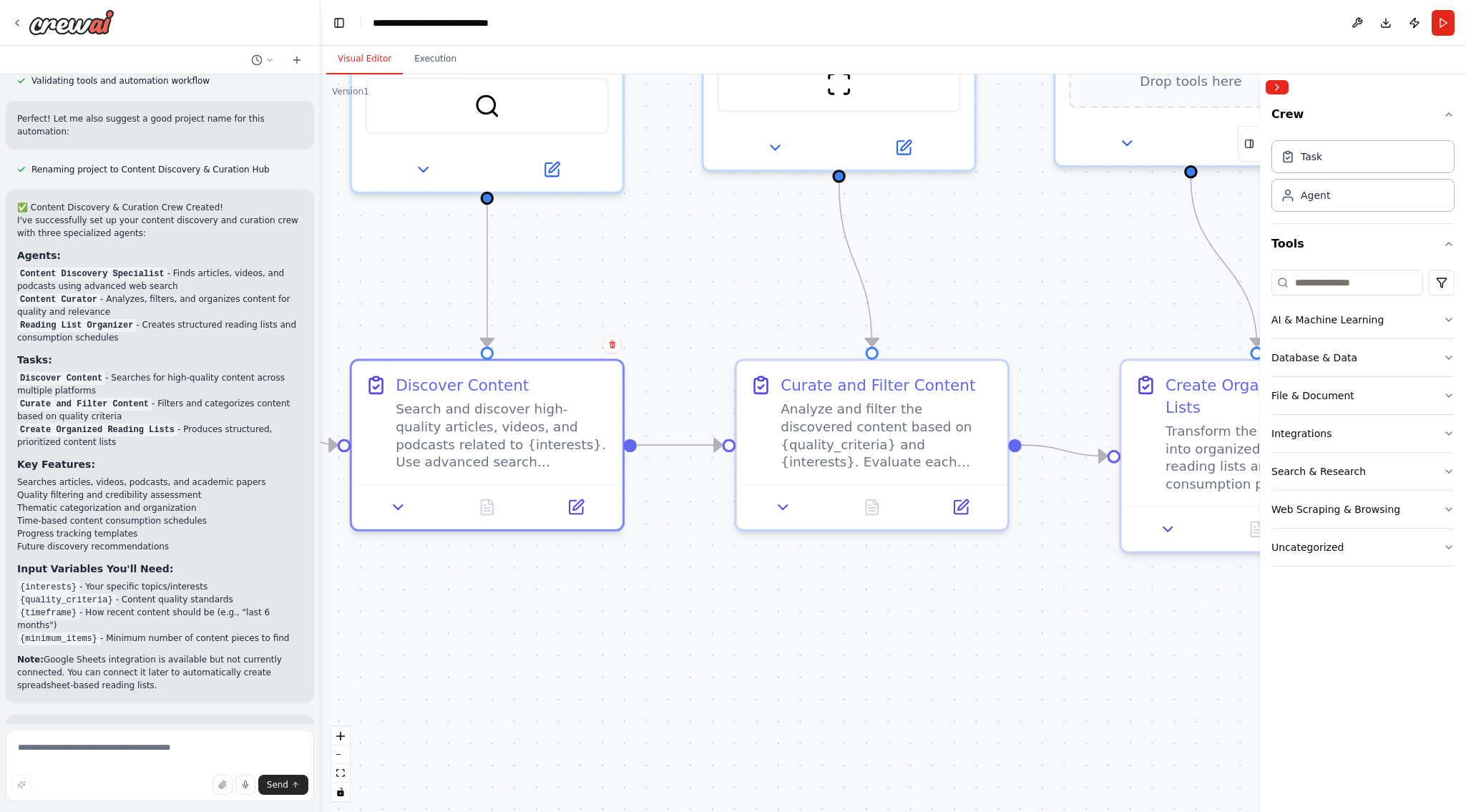
drag, startPoint x: 951, startPoint y: 666, endPoint x: 805, endPoint y: 675, distance: 146.3
click at [805, 675] on div ".deletable-edge-delete-btn { width: 20px; height: 20px; border: 0px solid #ffff…" at bounding box center [893, 443] width 1146 height 737
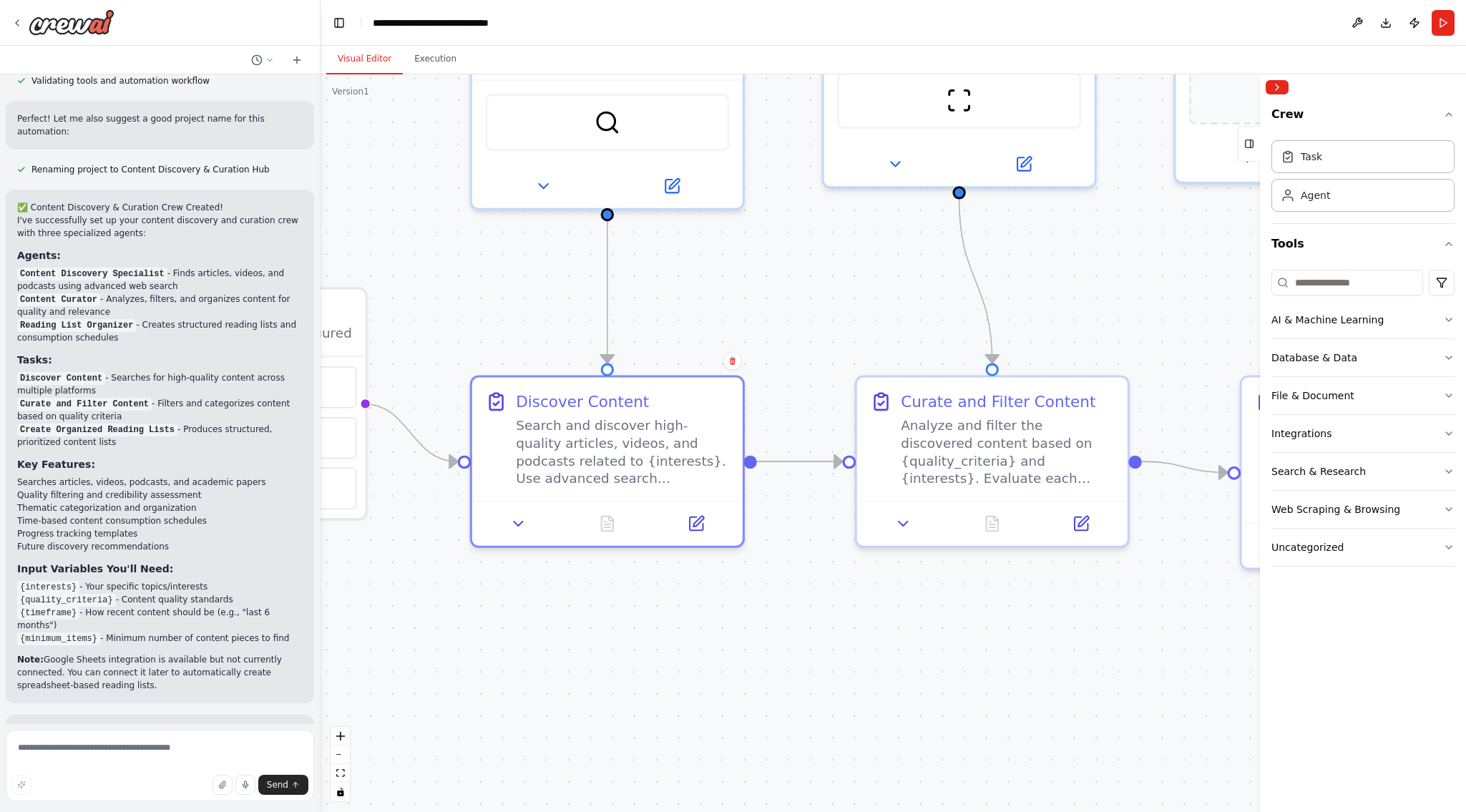
click at [885, 652] on div ".deletable-edge-delete-btn { width: 20px; height: 20px; border: 0px solid #ffff…" at bounding box center [893, 443] width 1146 height 737
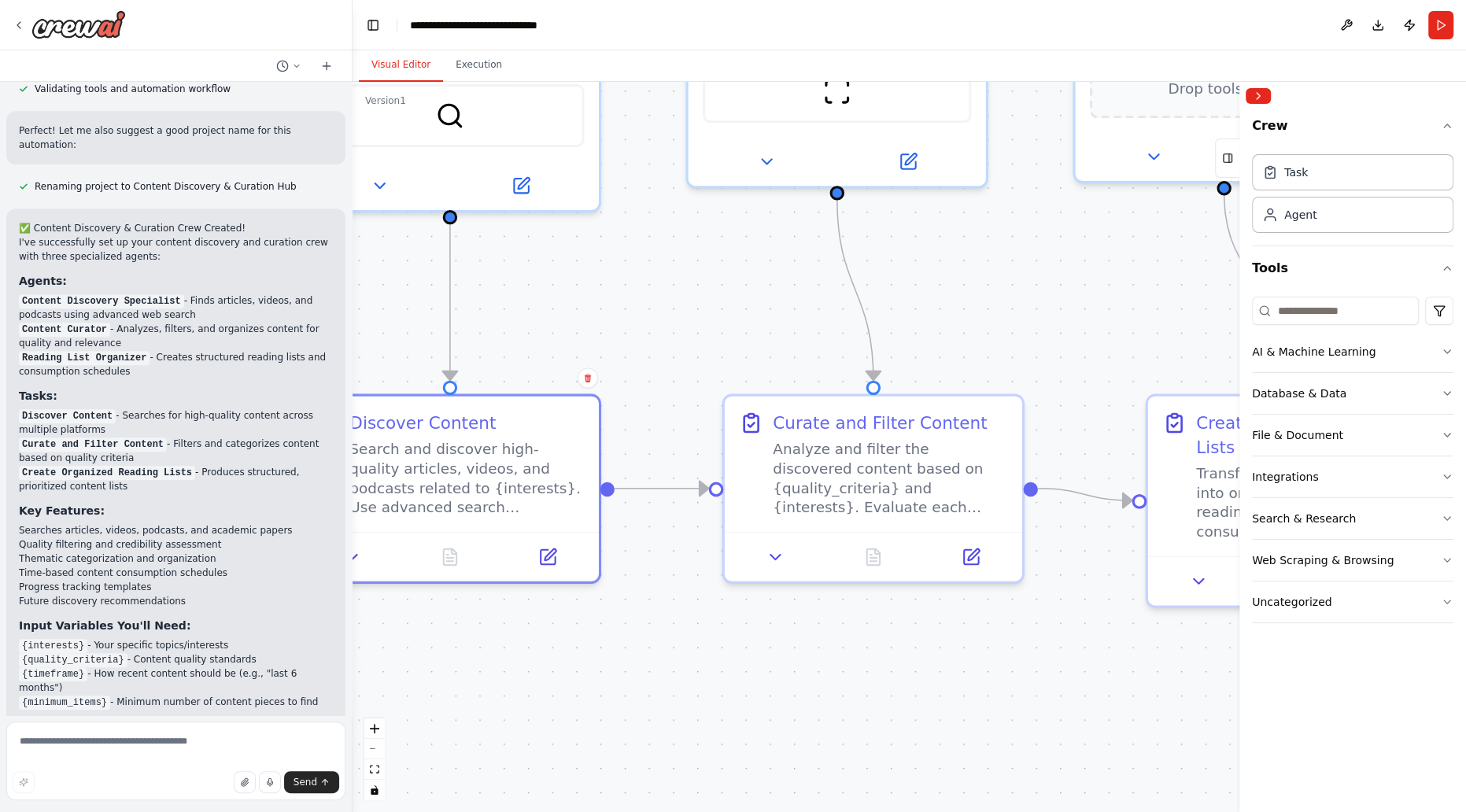
drag, startPoint x: 1073, startPoint y: 664, endPoint x: 788, endPoint y: 643, distance: 285.8
click at [788, 643] on div ".deletable-edge-delete-btn { width: 20px; height: 20px; border: 0px solid #ffff…" at bounding box center [909, 447] width 1114 height 730
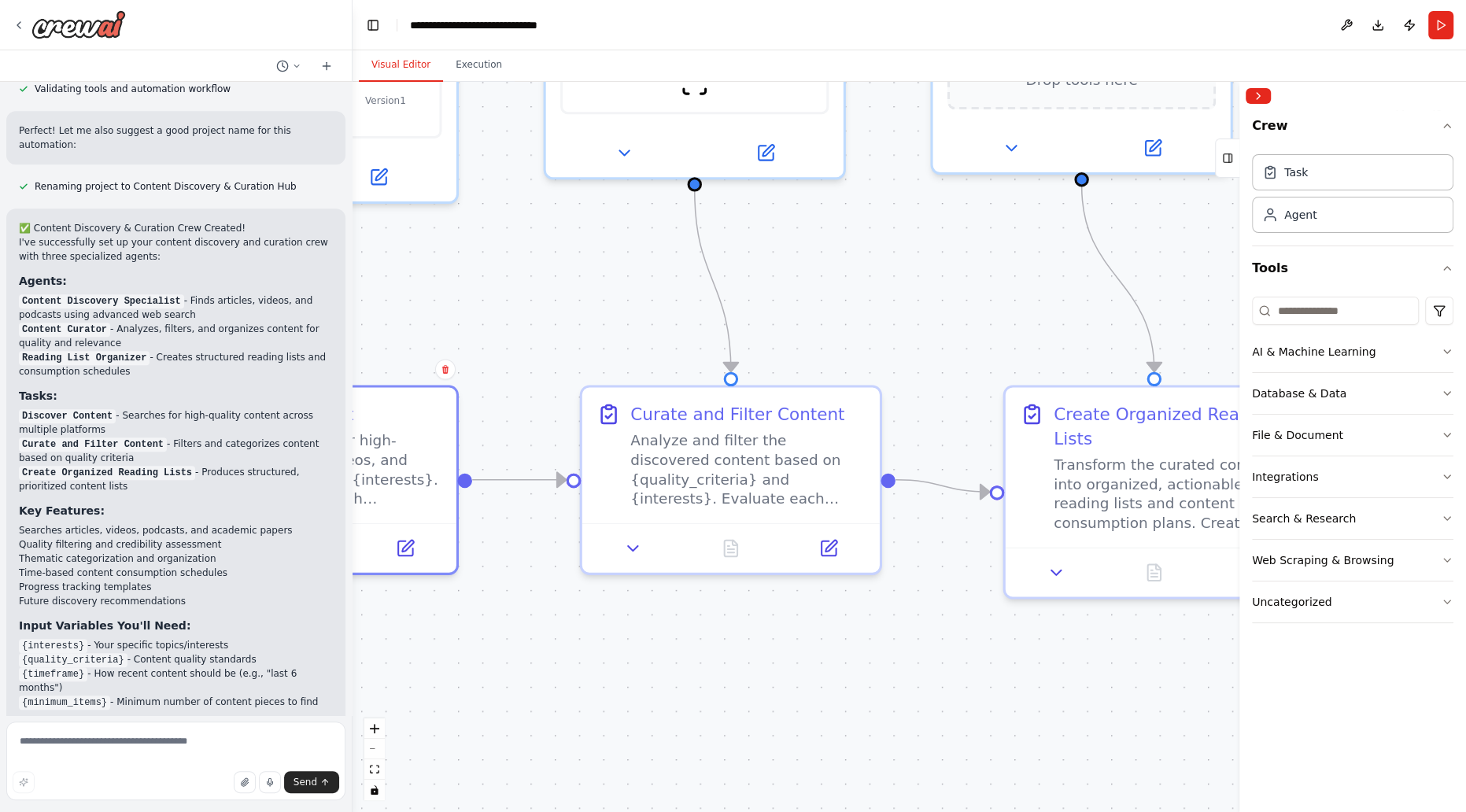
drag, startPoint x: 771, startPoint y: 645, endPoint x: 718, endPoint y: 638, distance: 53.5
click at [718, 638] on div ".deletable-edge-delete-btn { width: 20px; height: 20px; border: 0px solid #ffff…" at bounding box center [909, 447] width 1114 height 730
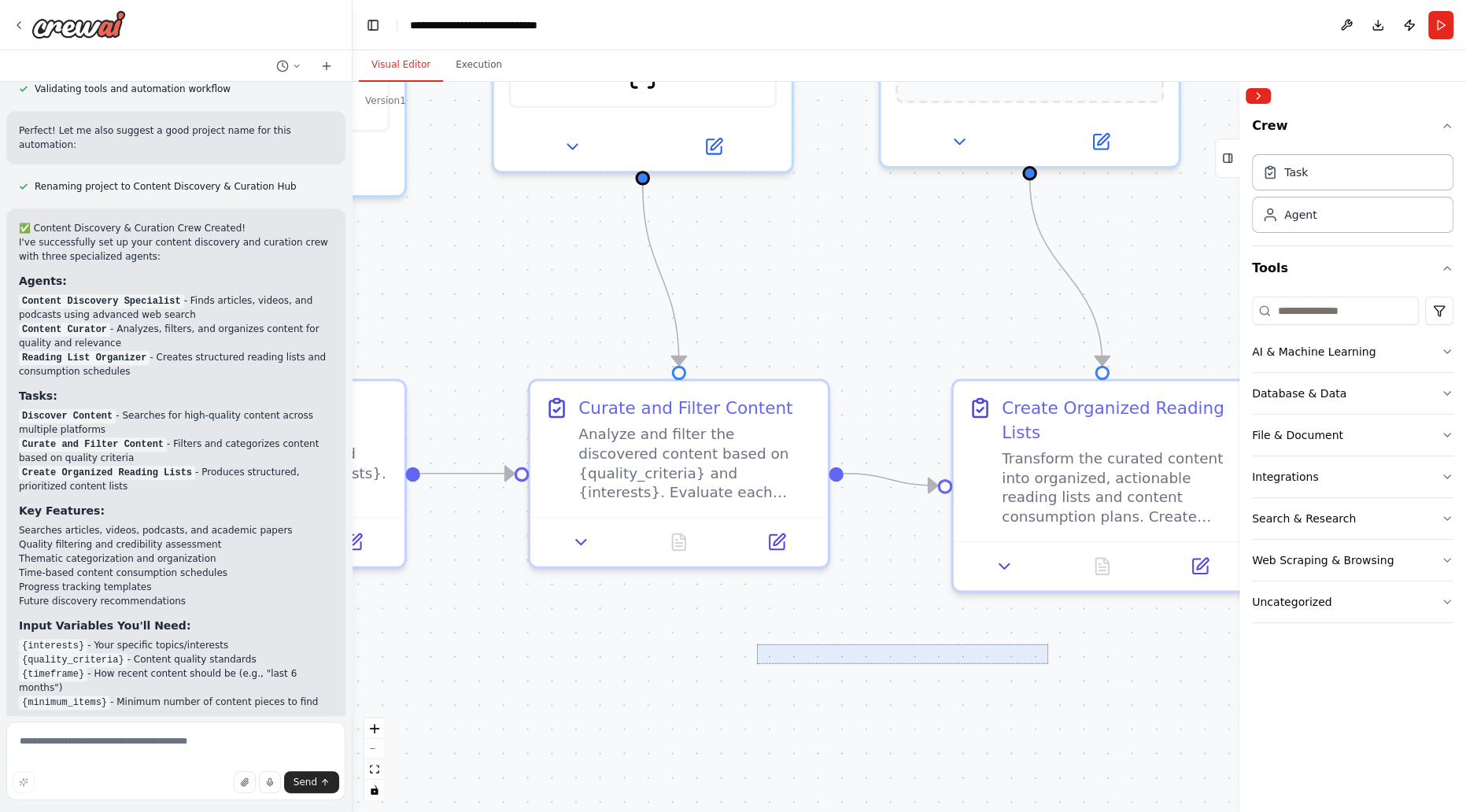
drag, startPoint x: 1042, startPoint y: 662, endPoint x: 599, endPoint y: 642, distance: 443.5
click at [597, 642] on div ".deletable-edge-delete-btn { width: 20px; height: 20px; border: 0px solid #ffff…" at bounding box center [909, 447] width 1114 height 730
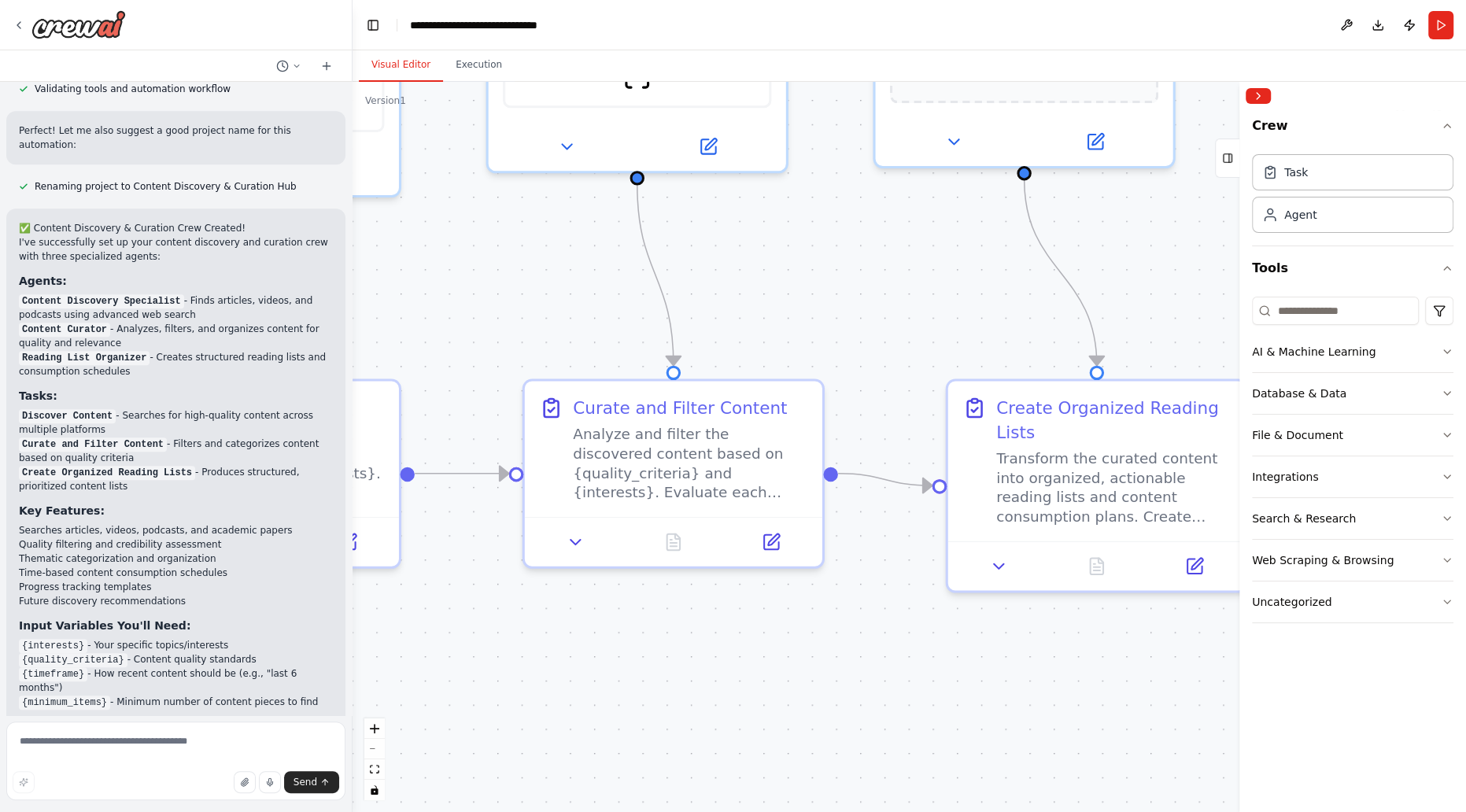
drag, startPoint x: 920, startPoint y: 613, endPoint x: 853, endPoint y: 610, distance: 67.1
click at [866, 610] on div ".deletable-edge-delete-btn { width: 20px; height: 20px; border: 0px solid #ffff…" at bounding box center [909, 447] width 1114 height 730
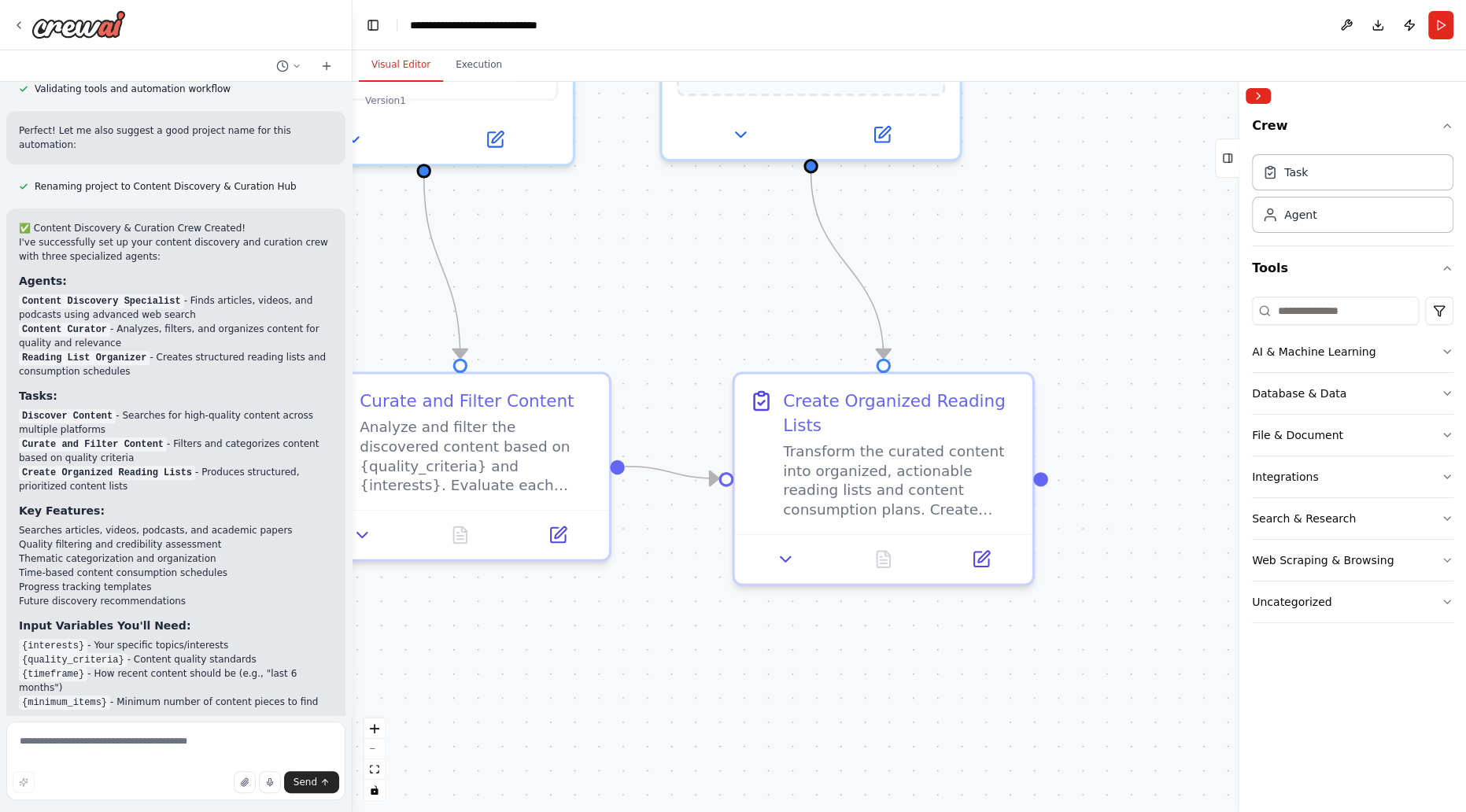
drag, startPoint x: 774, startPoint y: 612, endPoint x: 666, endPoint y: 608, distance: 108.1
click at [666, 608] on div ".deletable-edge-delete-btn { width: 20px; height: 20px; border: 0px solid #ffff…" at bounding box center [909, 447] width 1114 height 730
